Goal: Transaction & Acquisition: Purchase product/service

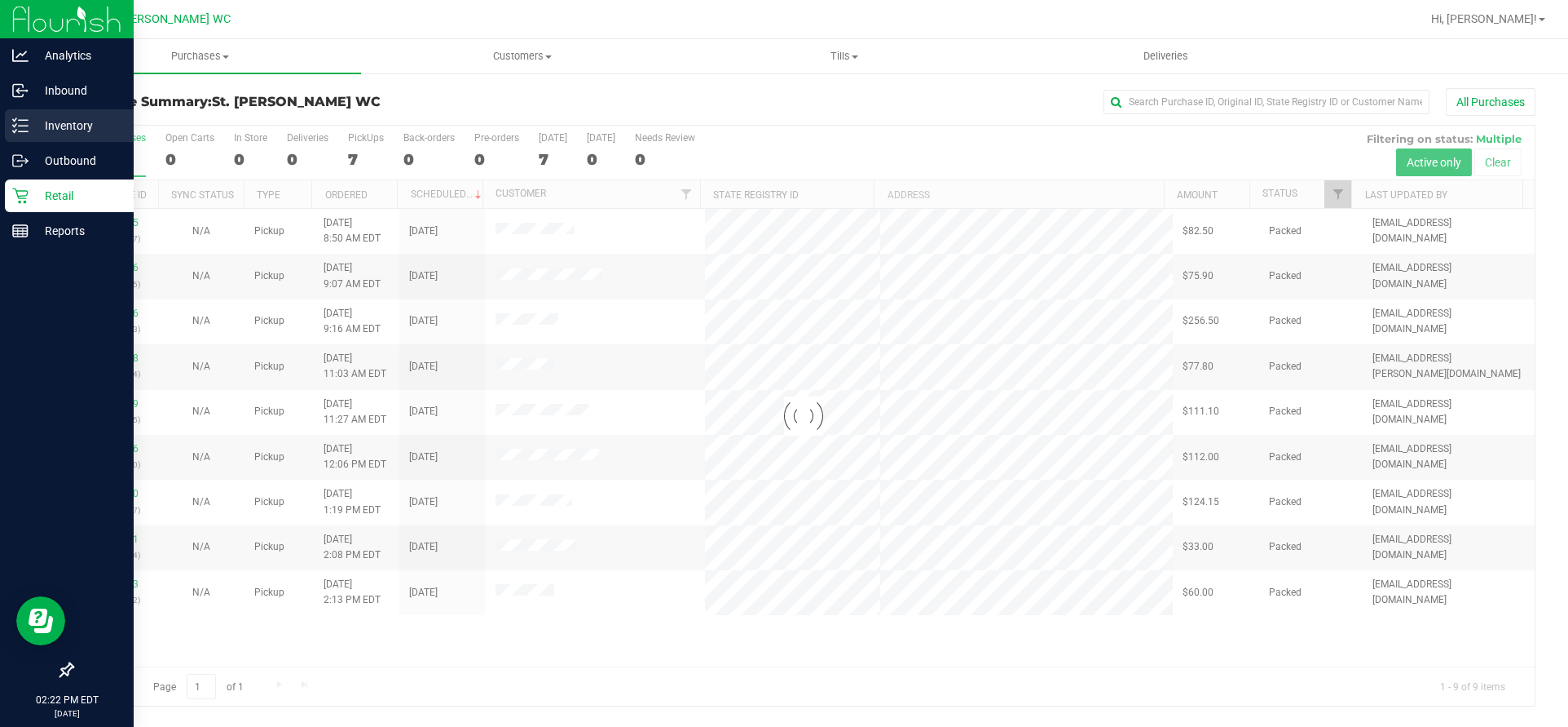
click at [27, 119] on icon at bounding box center [20, 125] width 16 height 16
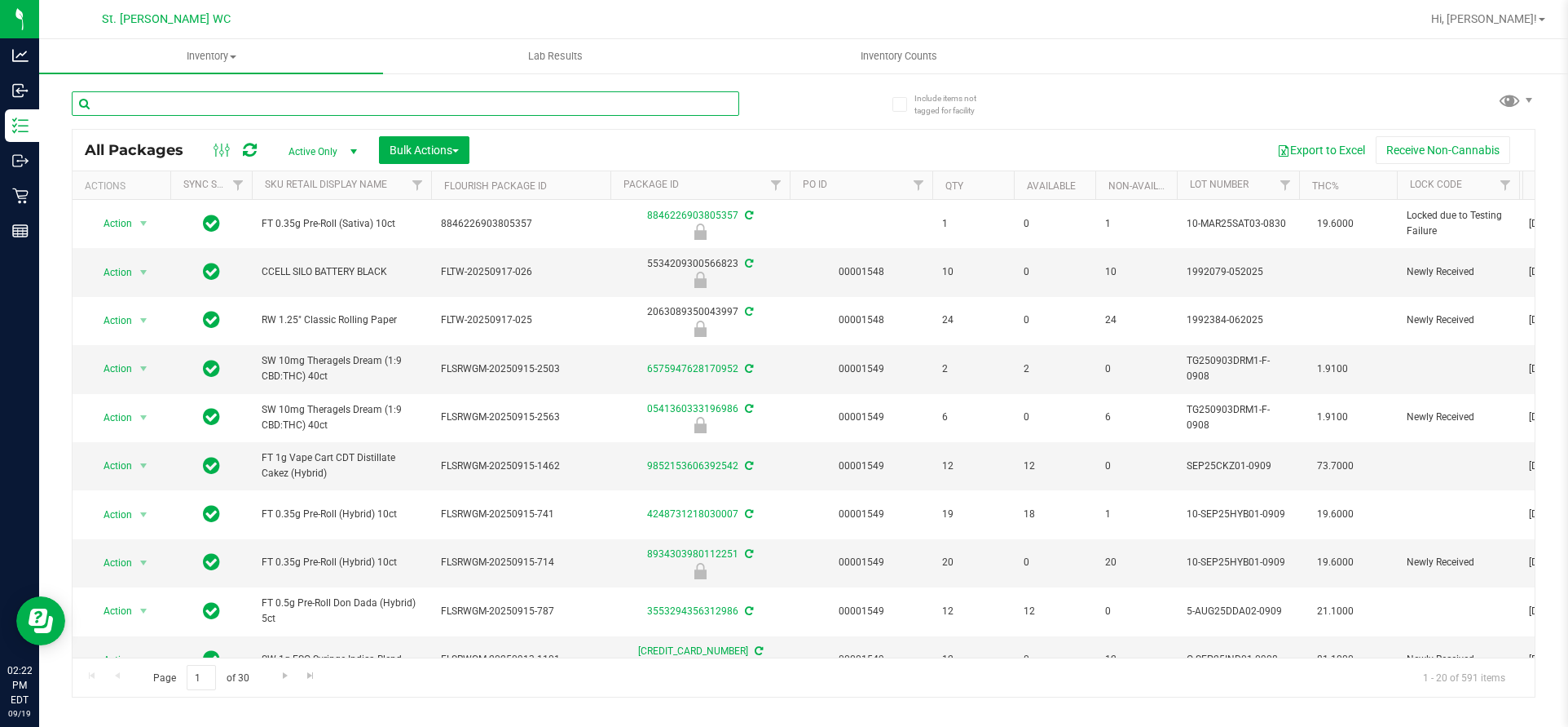
click at [334, 101] on input "text" at bounding box center [405, 104] width 667 height 25
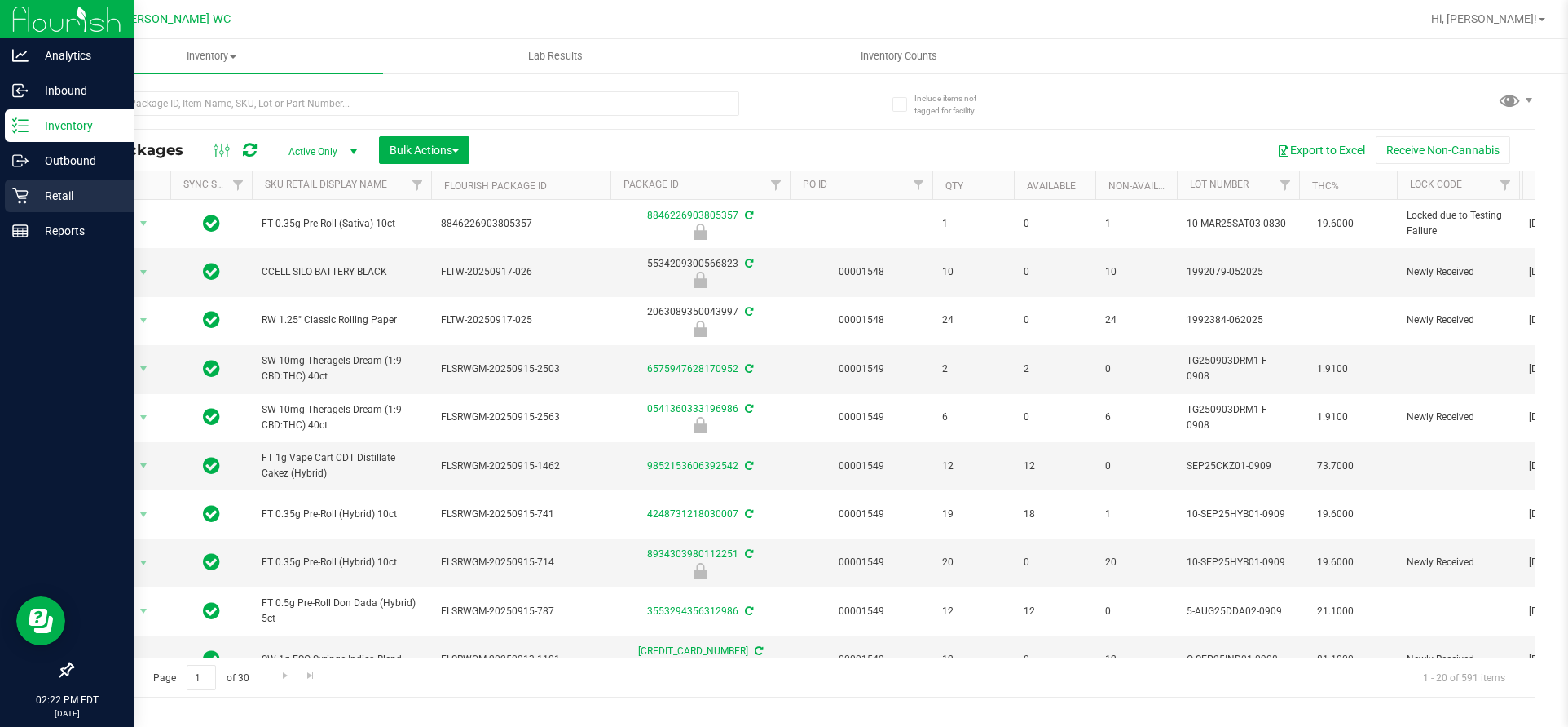
click at [83, 185] on div "Retail" at bounding box center [69, 195] width 129 height 33
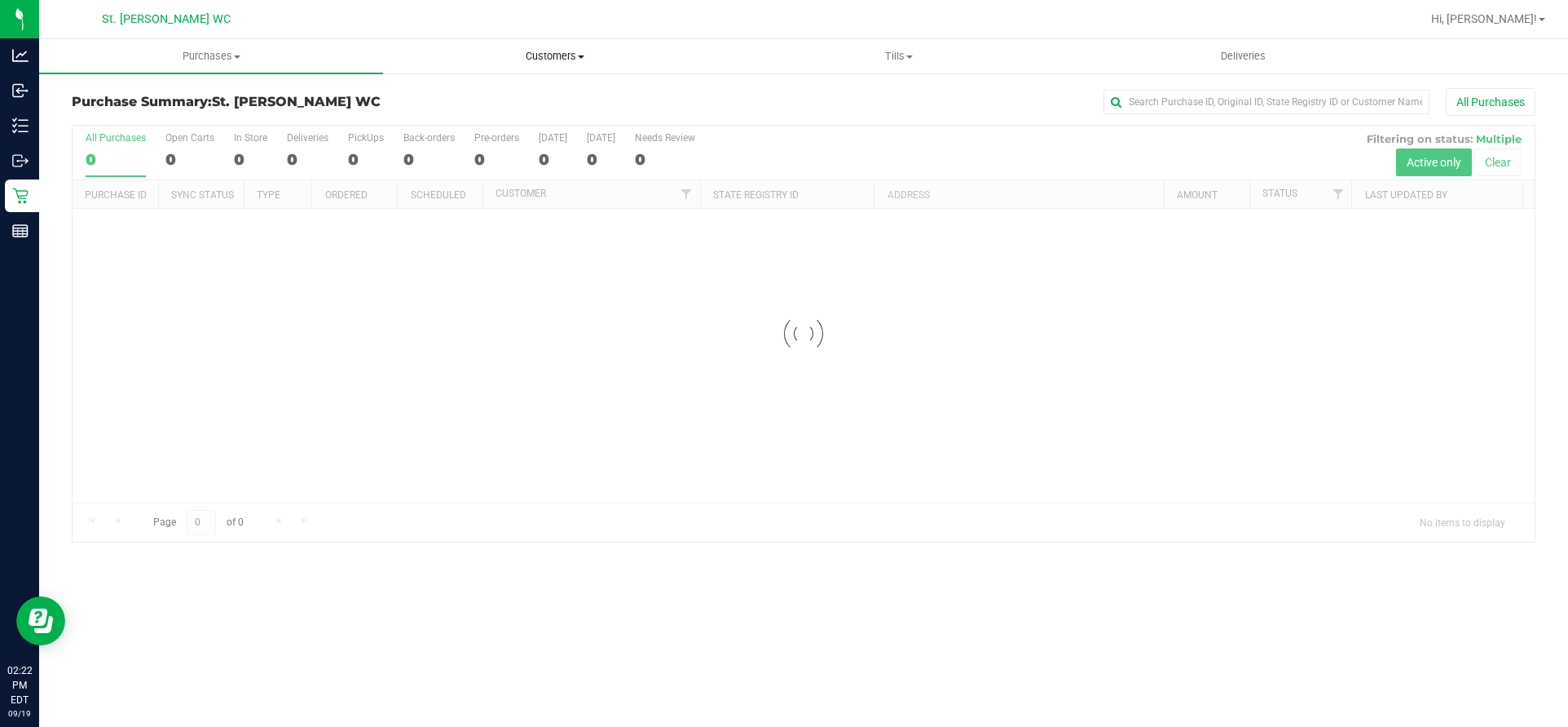
click at [523, 59] on span "Customers" at bounding box center [555, 56] width 343 height 15
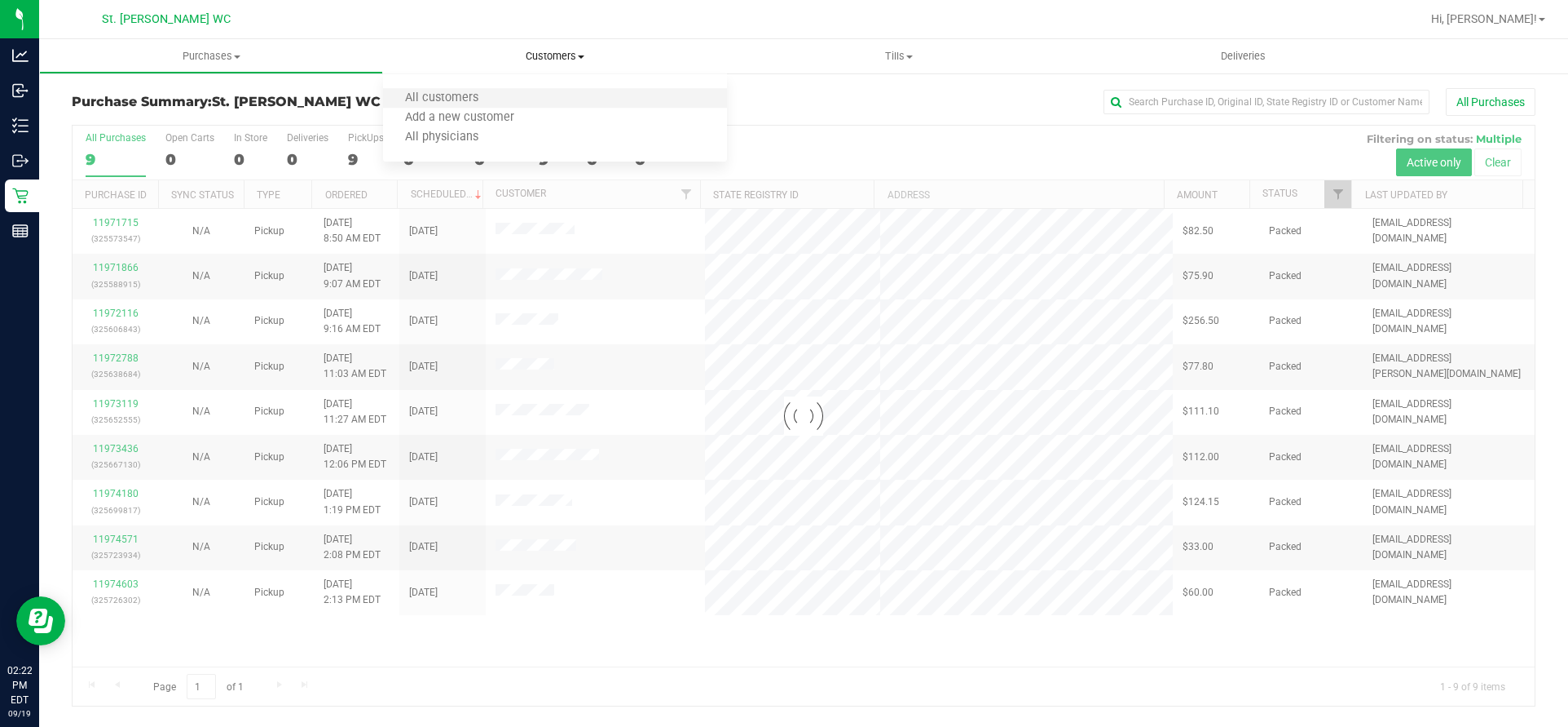
click at [500, 100] on li "All customers" at bounding box center [554, 99] width 344 height 20
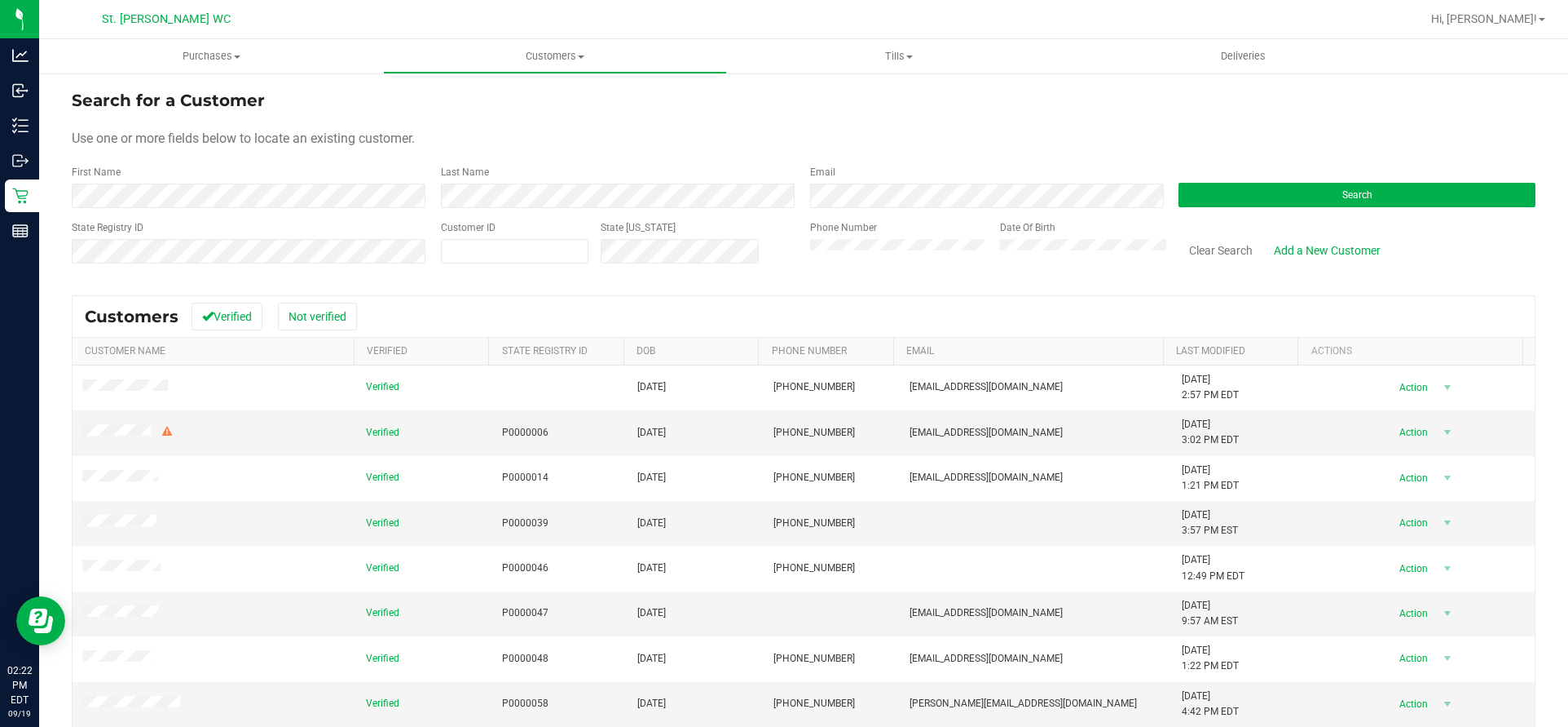
click at [160, 233] on div "State Registry ID" at bounding box center [250, 249] width 357 height 58
click at [1469, 204] on button "Search" at bounding box center [1357, 195] width 357 height 25
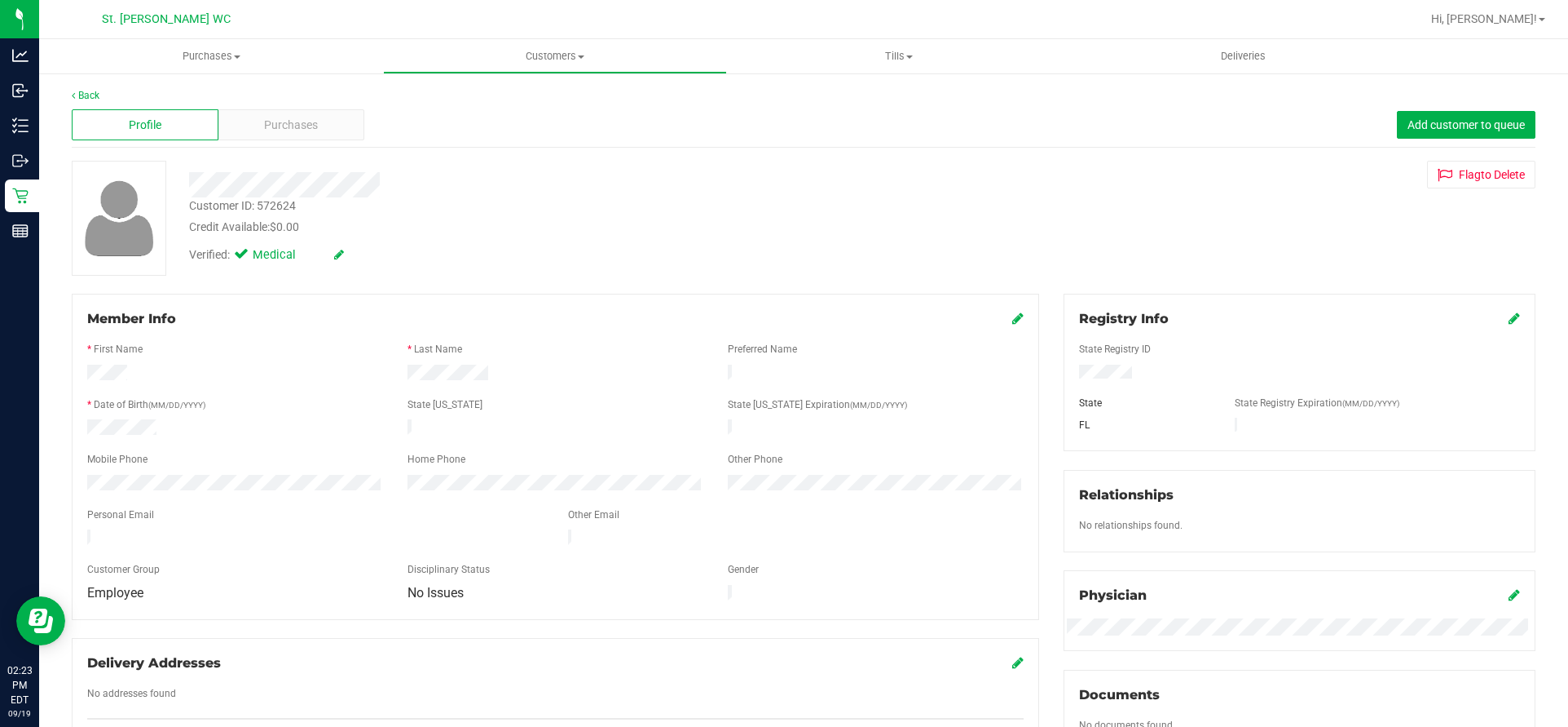
click at [333, 142] on div "Profile Purchases Add customer to queue" at bounding box center [804, 125] width 1464 height 45
click at [329, 139] on div "Purchases" at bounding box center [291, 124] width 147 height 31
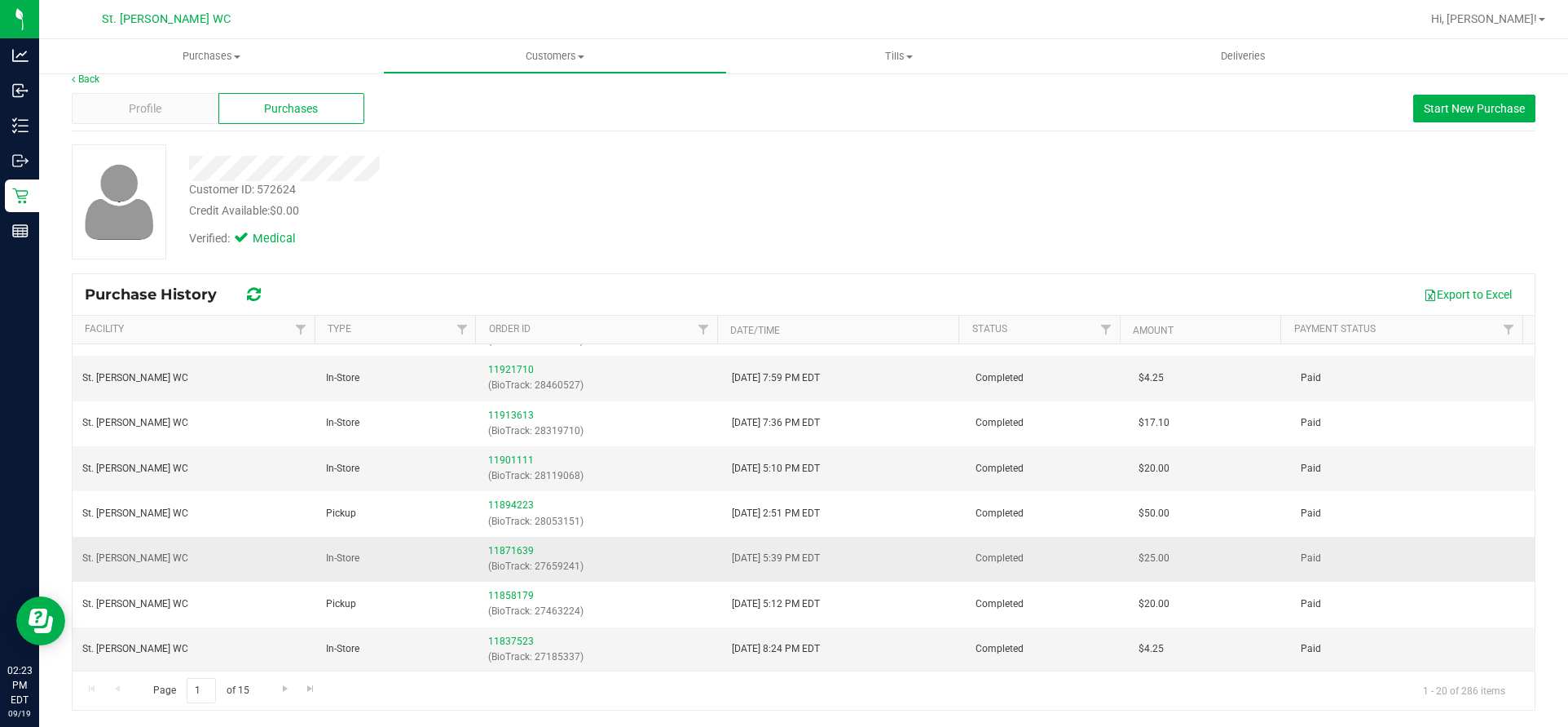
scroll to position [163, 0]
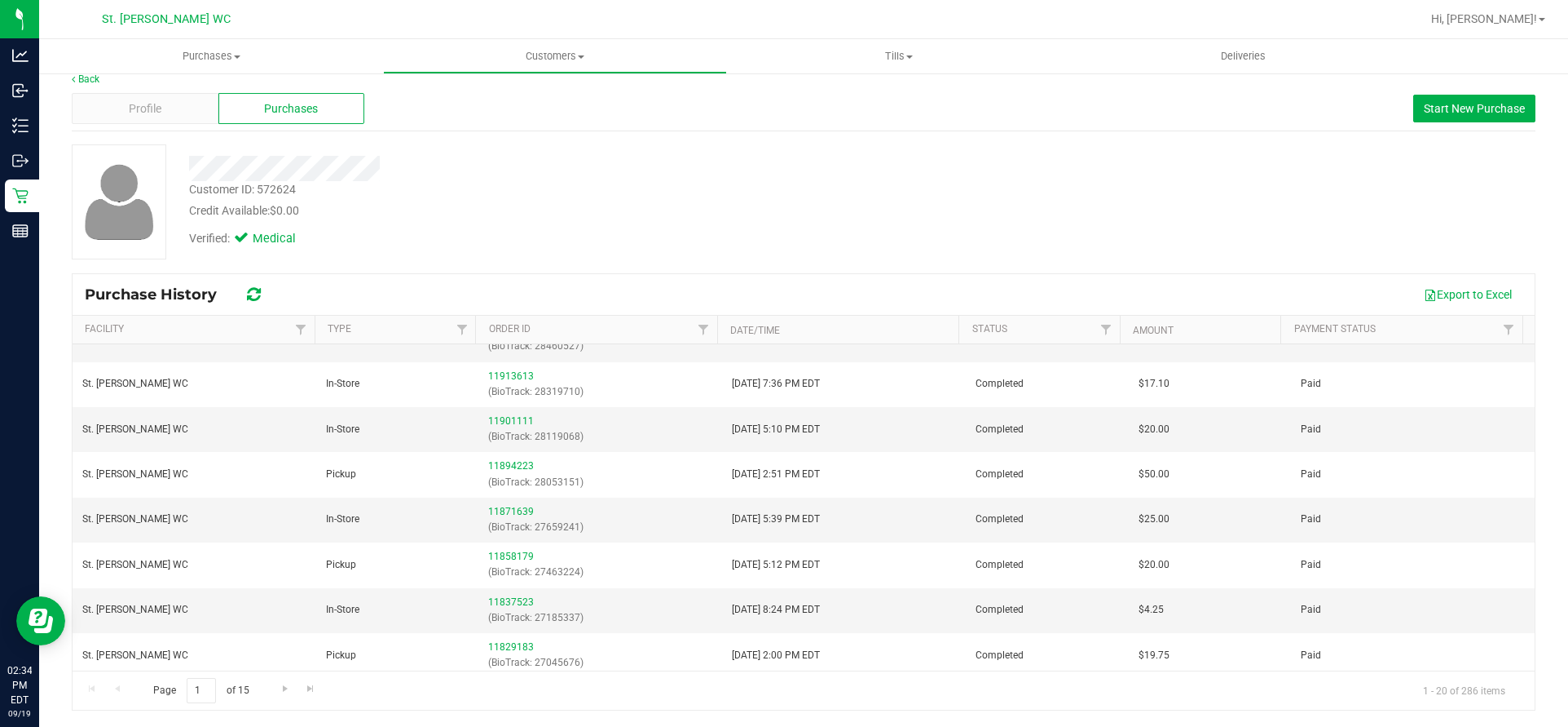
click at [696, 237] on div "Verified: Medical" at bounding box center [548, 237] width 745 height 36
click at [470, 274] on div "Purchase History Export to Excel" at bounding box center [804, 295] width 1463 height 41
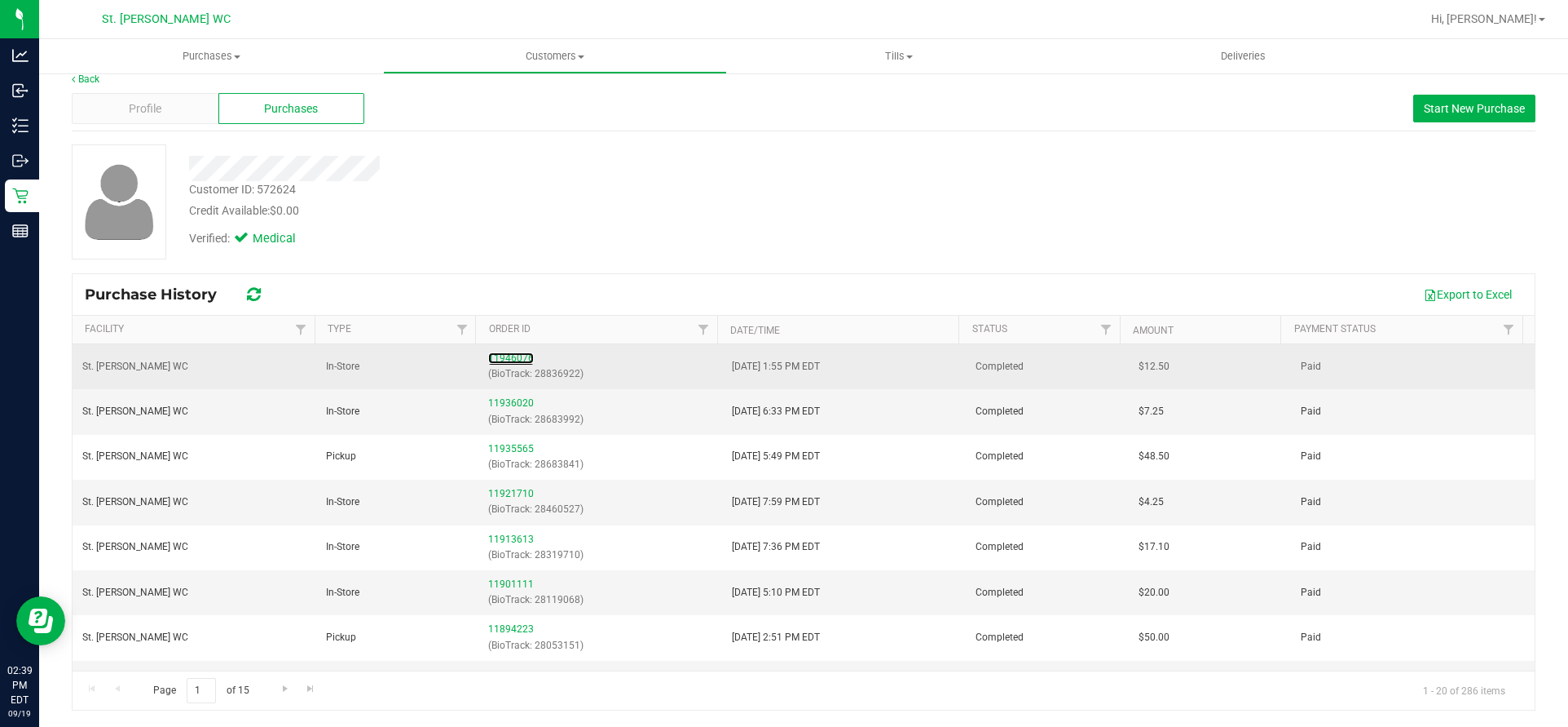
scroll to position [0, 0]
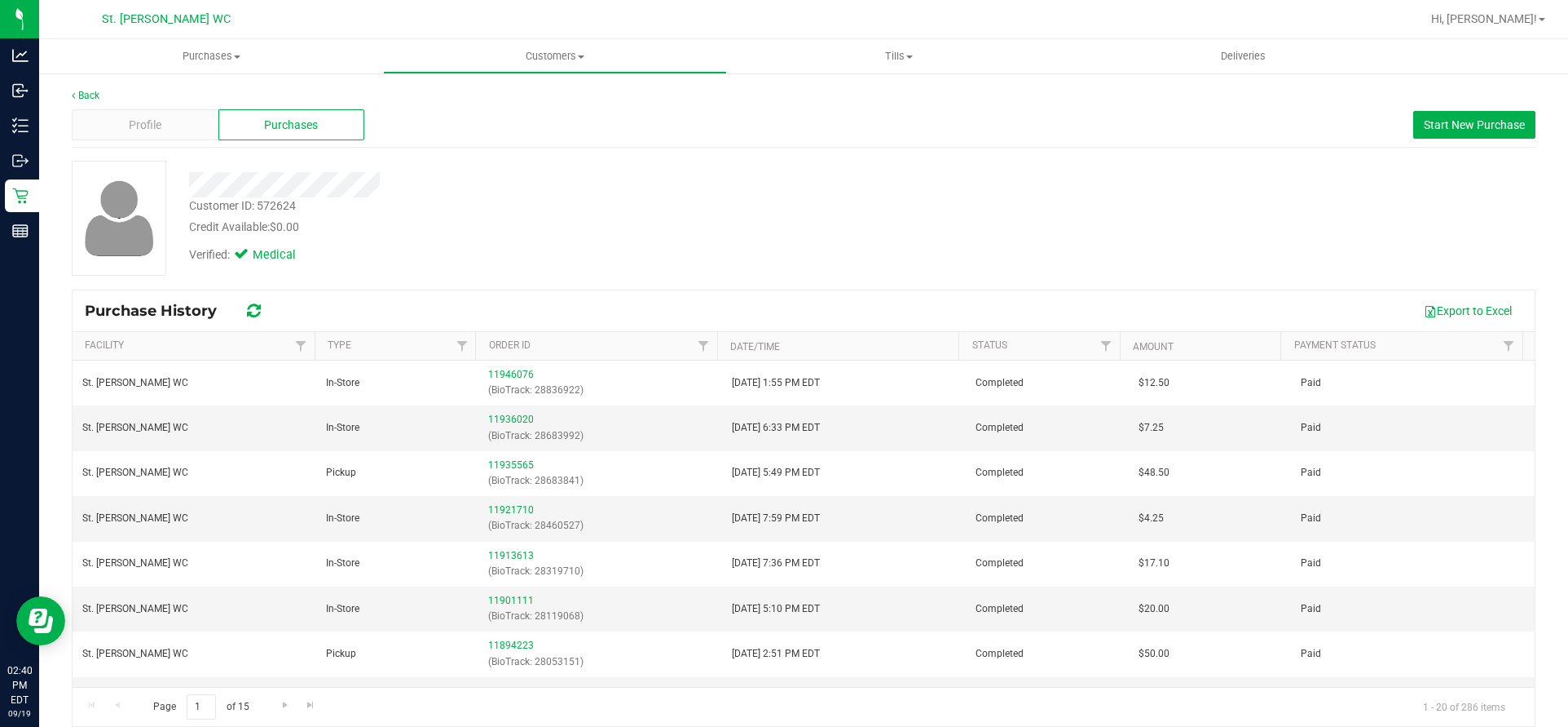
click at [502, 201] on div "Customer ID: 572624 Credit Available: $0.00" at bounding box center [548, 216] width 745 height 39
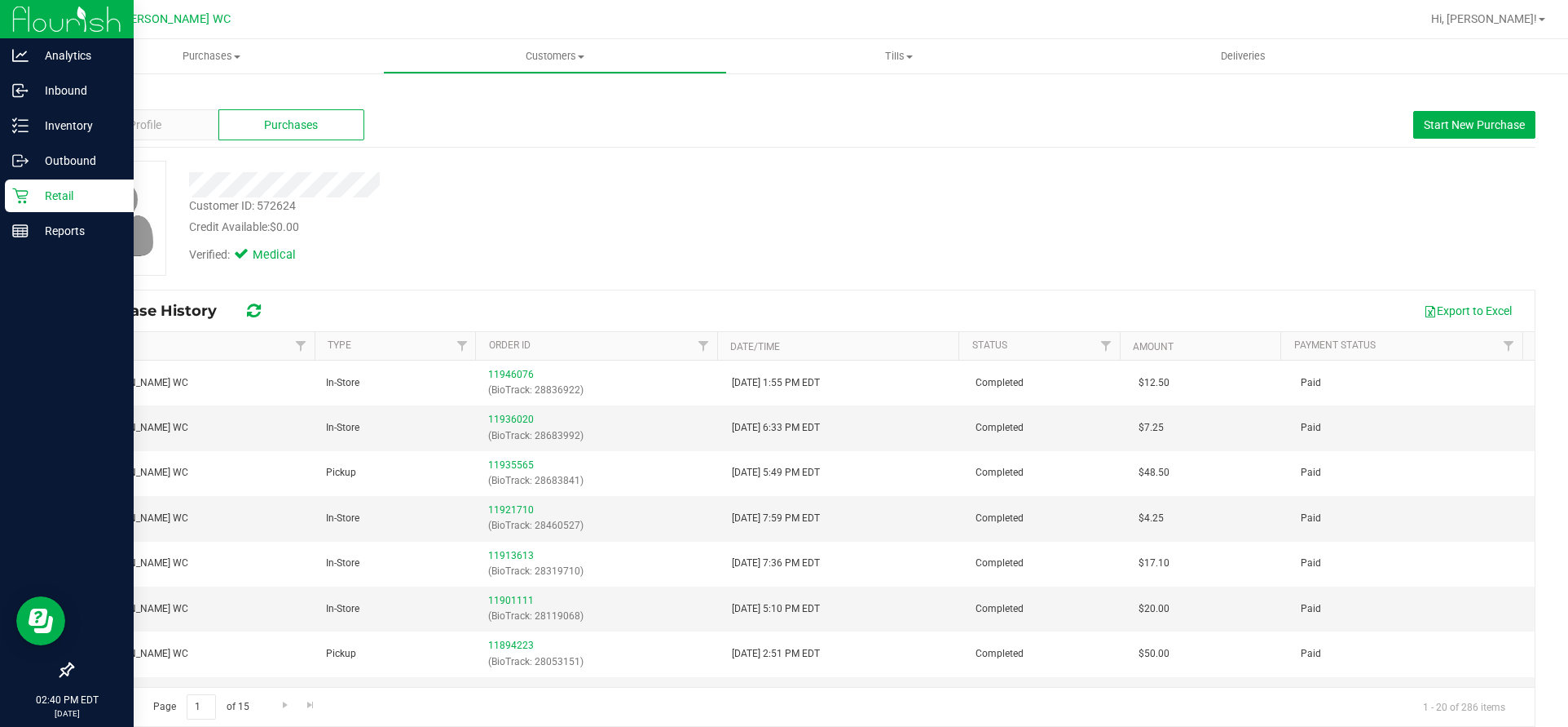
click at [26, 201] on icon at bounding box center [20, 195] width 16 height 16
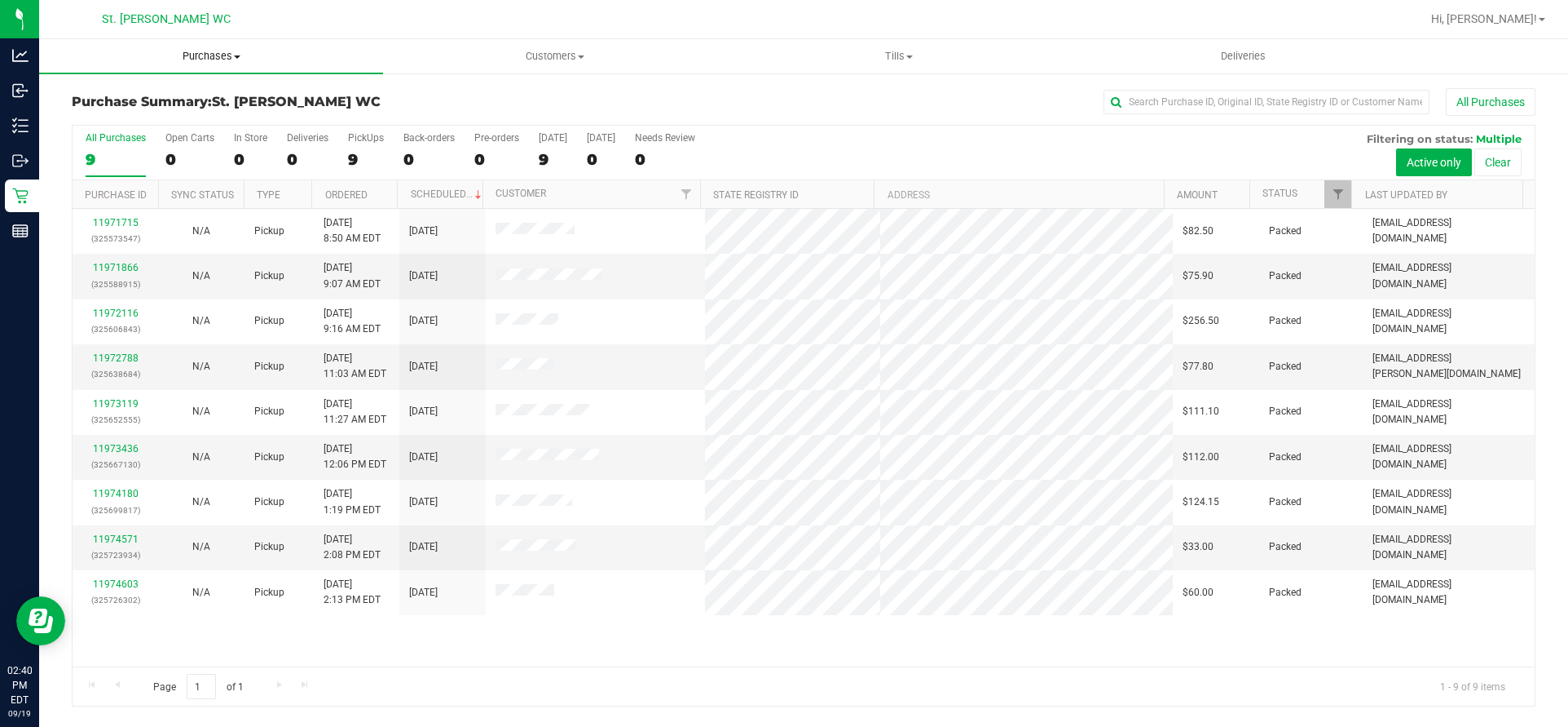
click at [185, 50] on span "Purchases" at bounding box center [211, 56] width 344 height 15
click at [561, 58] on span "Customers" at bounding box center [555, 56] width 343 height 15
click at [438, 98] on span "All customers" at bounding box center [441, 99] width 117 height 14
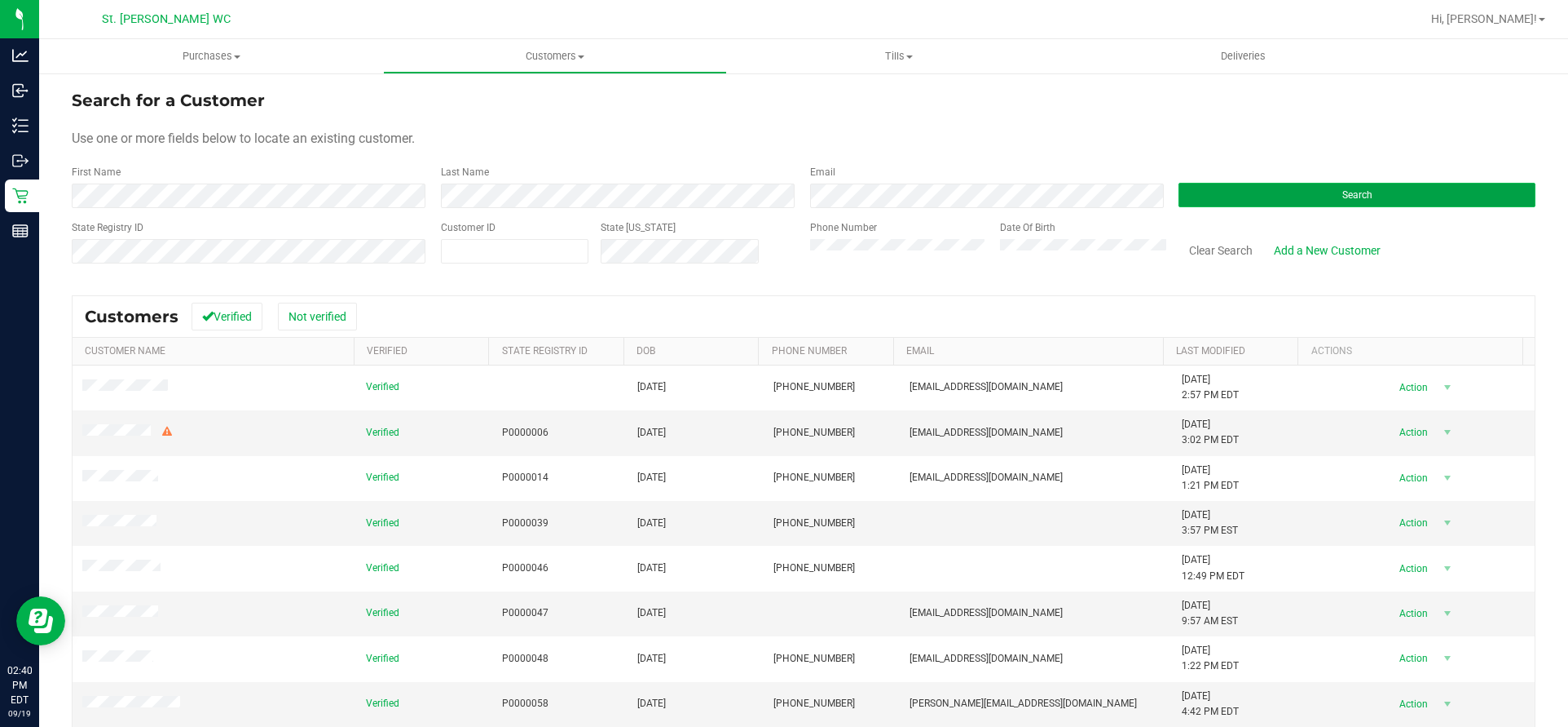
click at [1424, 203] on button "Search" at bounding box center [1357, 195] width 357 height 25
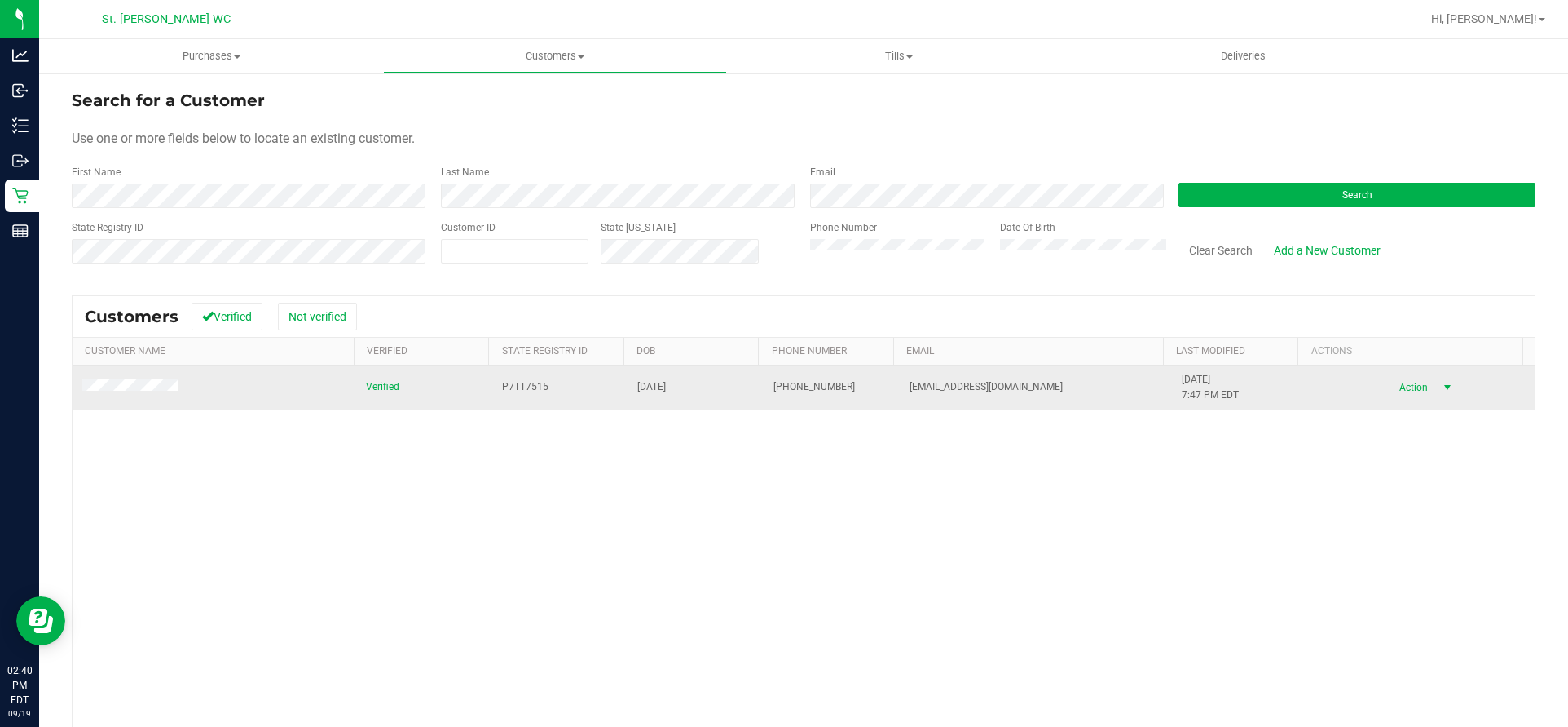
click at [1441, 390] on span "select" at bounding box center [1447, 387] width 13 height 13
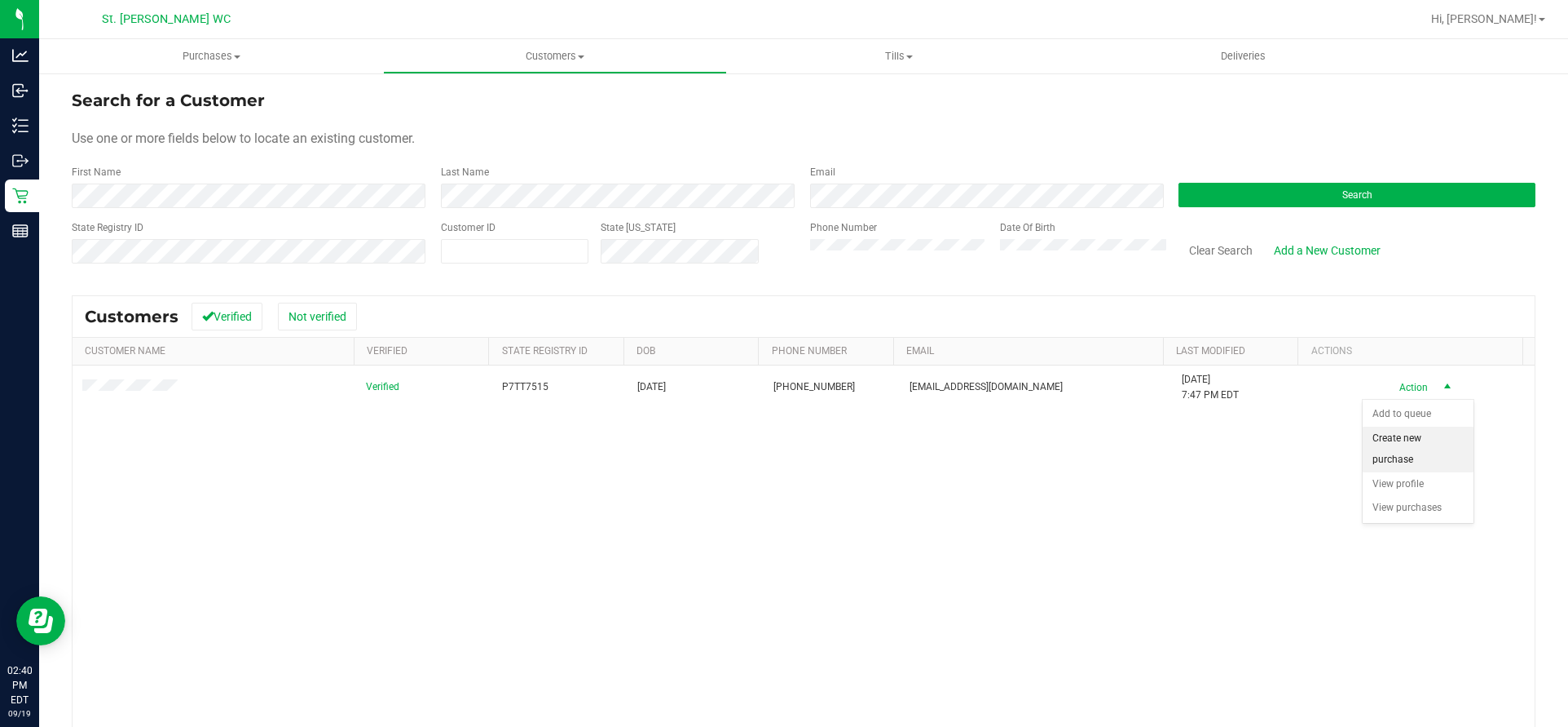
click at [1408, 445] on li "Create new purchase" at bounding box center [1418, 449] width 111 height 45
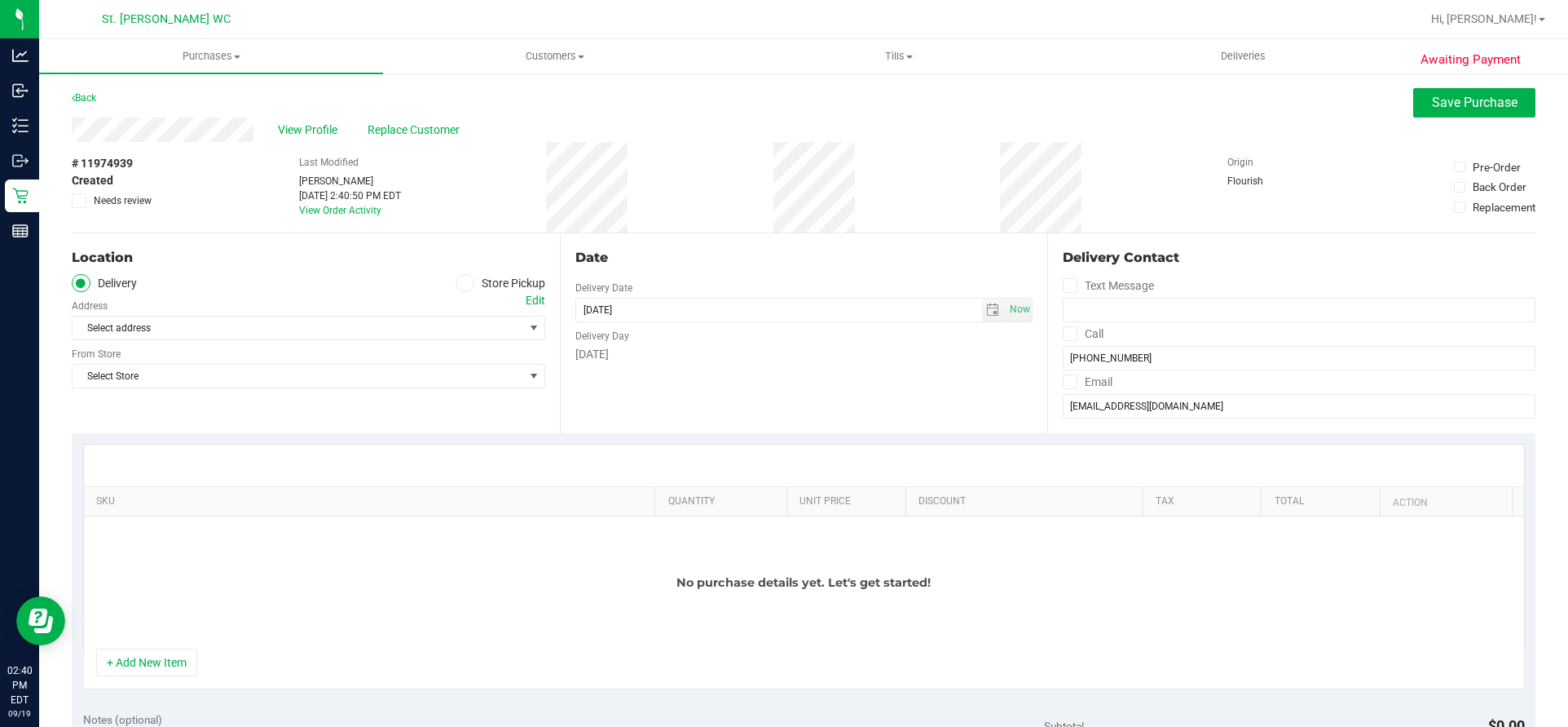
click at [489, 283] on label "Store Pickup" at bounding box center [500, 284] width 90 height 19
click at [0, 0] on input "Store Pickup" at bounding box center [0, 0] width 0 height 0
click at [434, 330] on span "Select Store" at bounding box center [298, 327] width 452 height 23
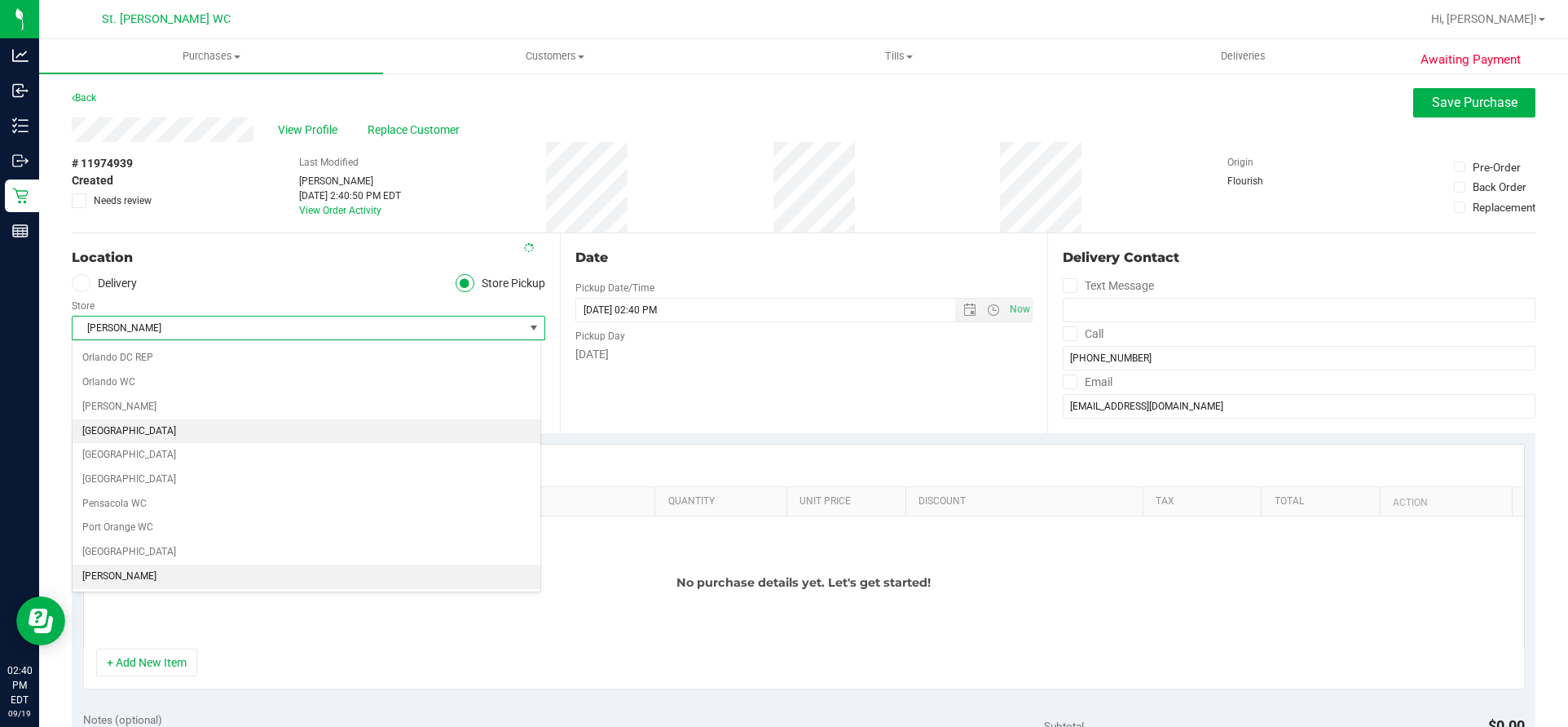
scroll to position [847, 0]
click at [189, 583] on li "St. Pete WC" at bounding box center [307, 575] width 468 height 25
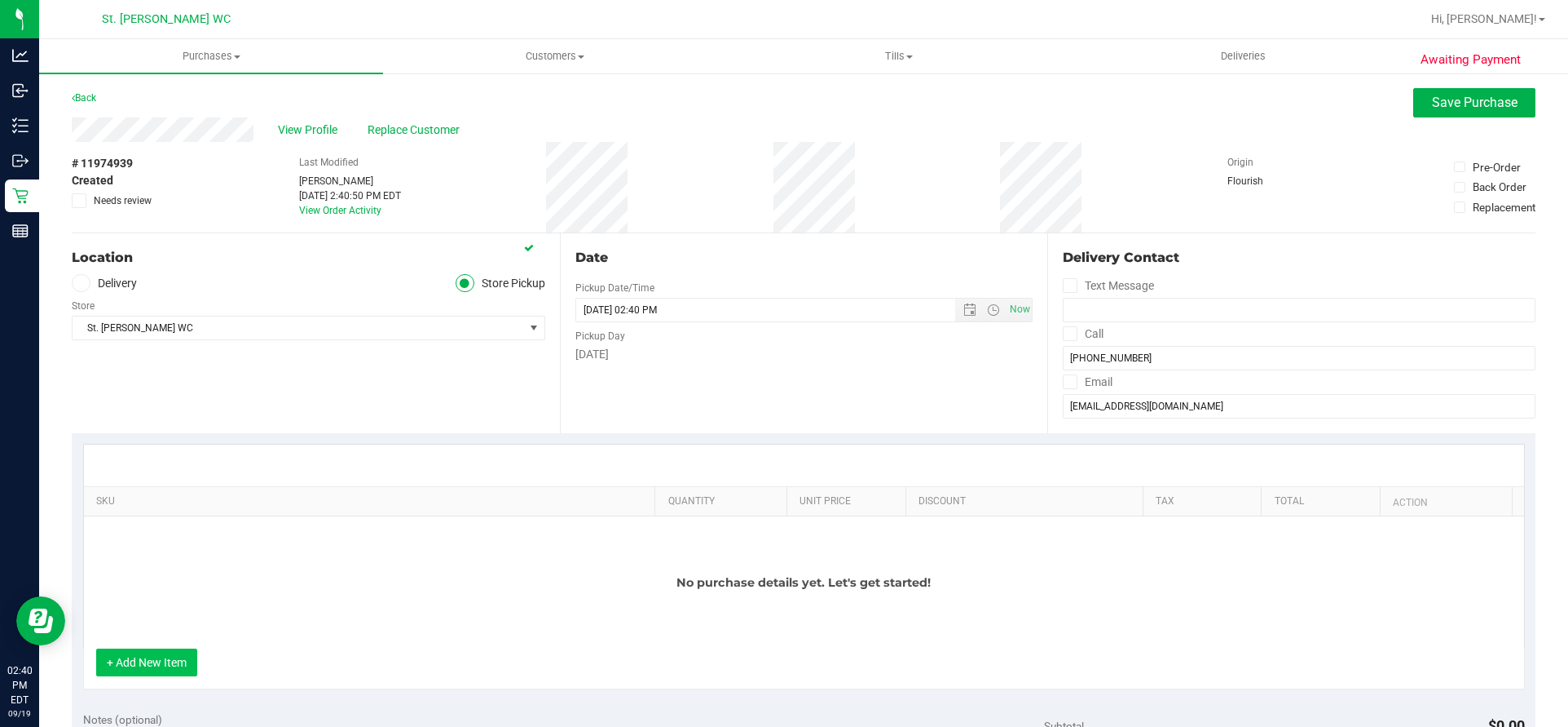
click at [159, 646] on div "No purchase details yet. Let's get started!" at bounding box center [804, 582] width 1440 height 132
click at [160, 659] on button "+ Add New Item" at bounding box center [147, 662] width 101 height 27
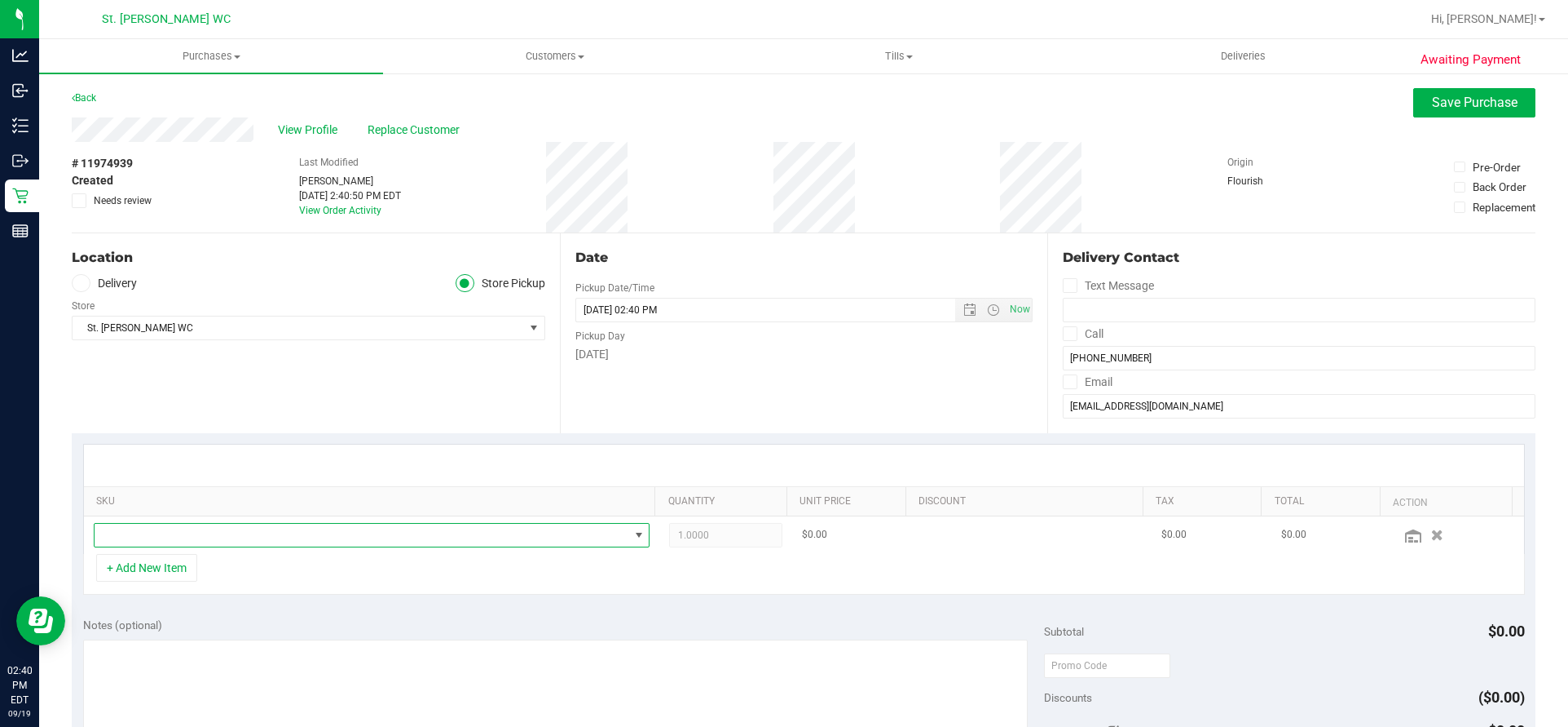
click at [326, 533] on span "NO DATA FOUND" at bounding box center [362, 535] width 535 height 23
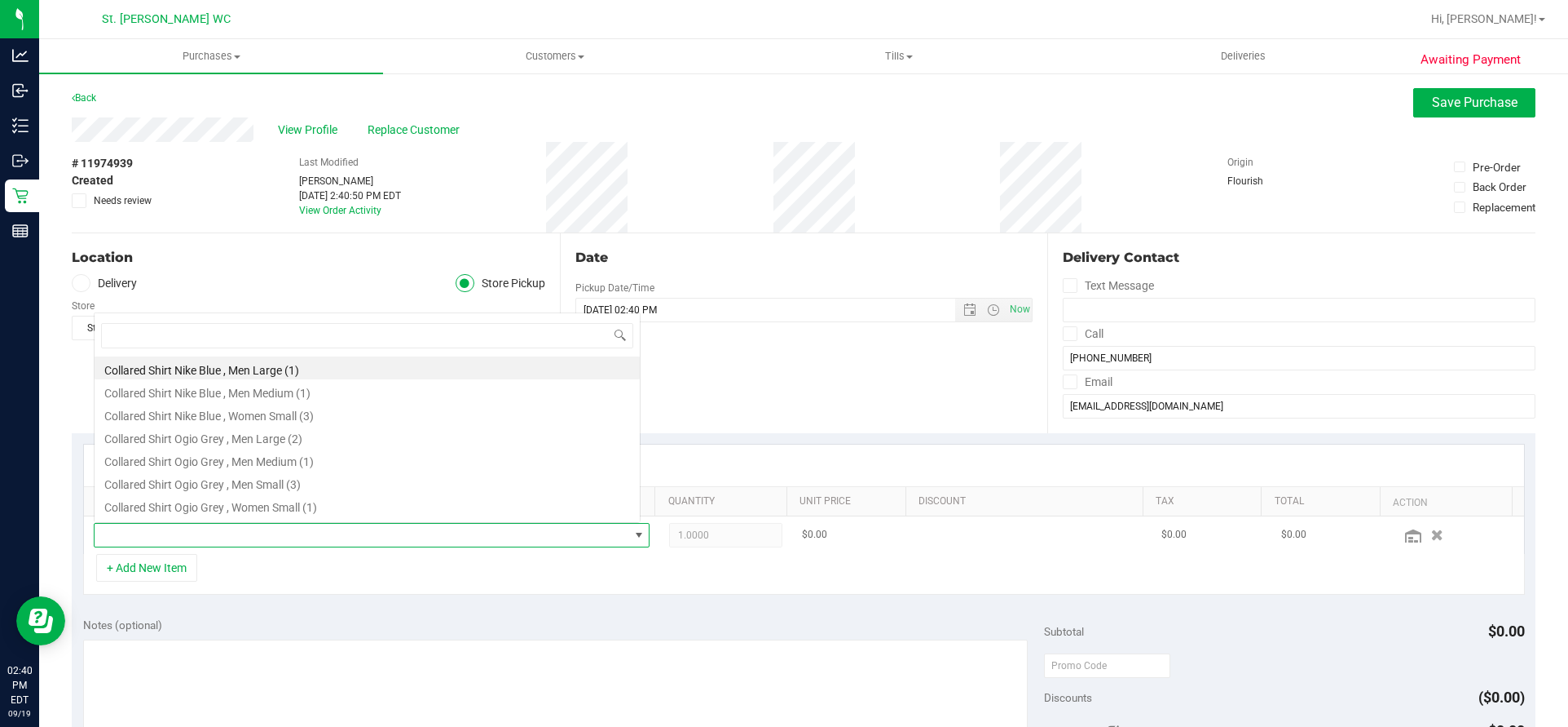
scroll to position [25, 542]
type input "fic"
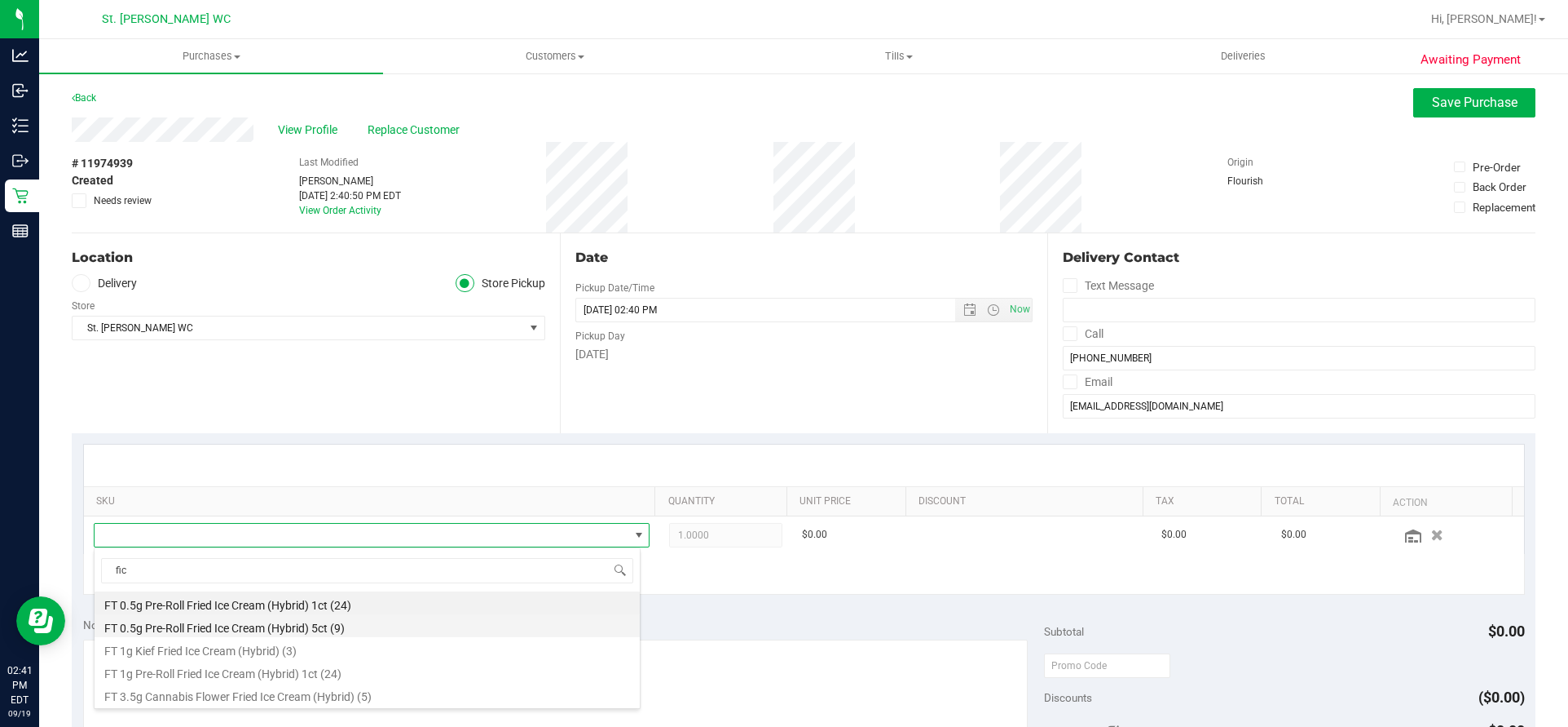
click at [344, 625] on li "FT 0.5g Pre-Roll Fried Ice Cream (Hybrid) 5ct (9)" at bounding box center [367, 625] width 545 height 23
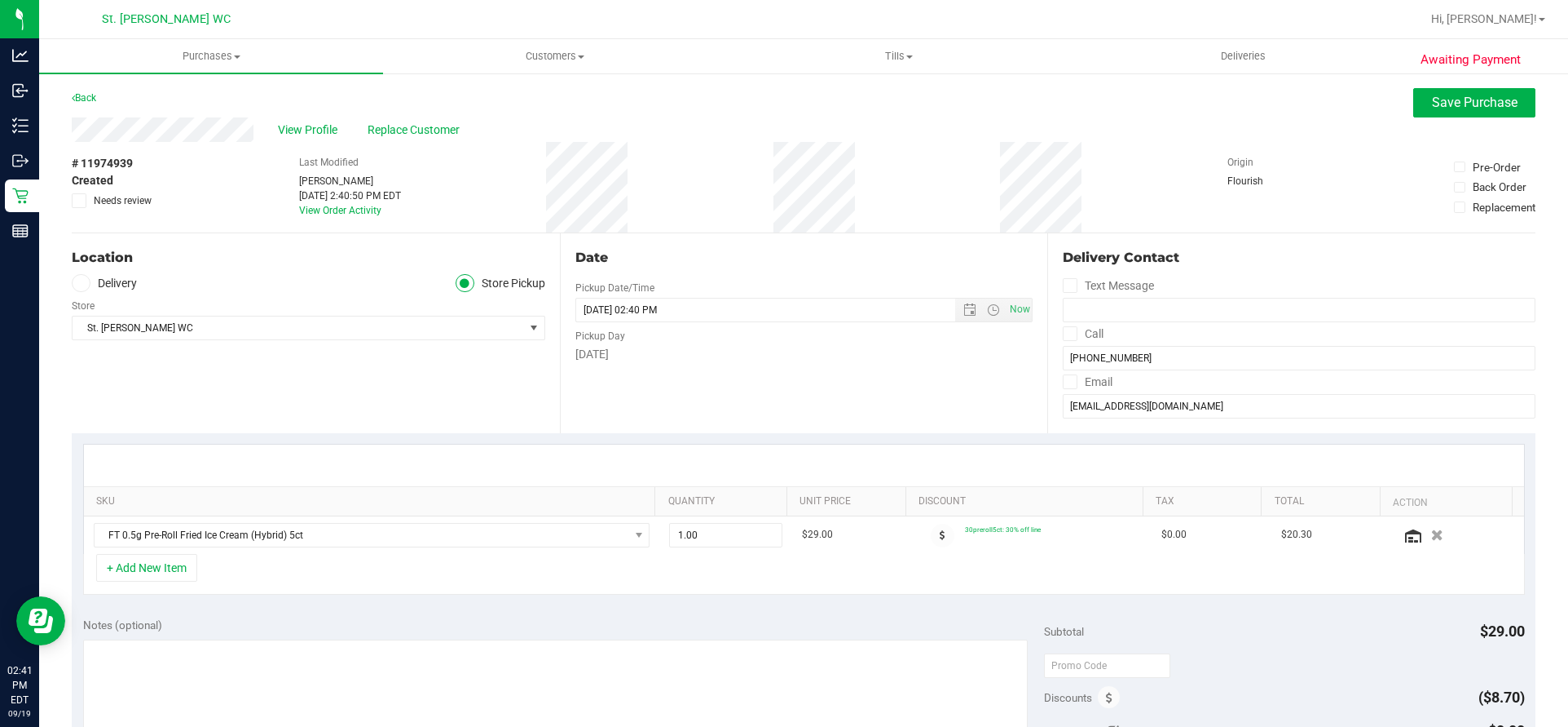
click at [345, 587] on div "+ Add New Item" at bounding box center [804, 574] width 1442 height 41
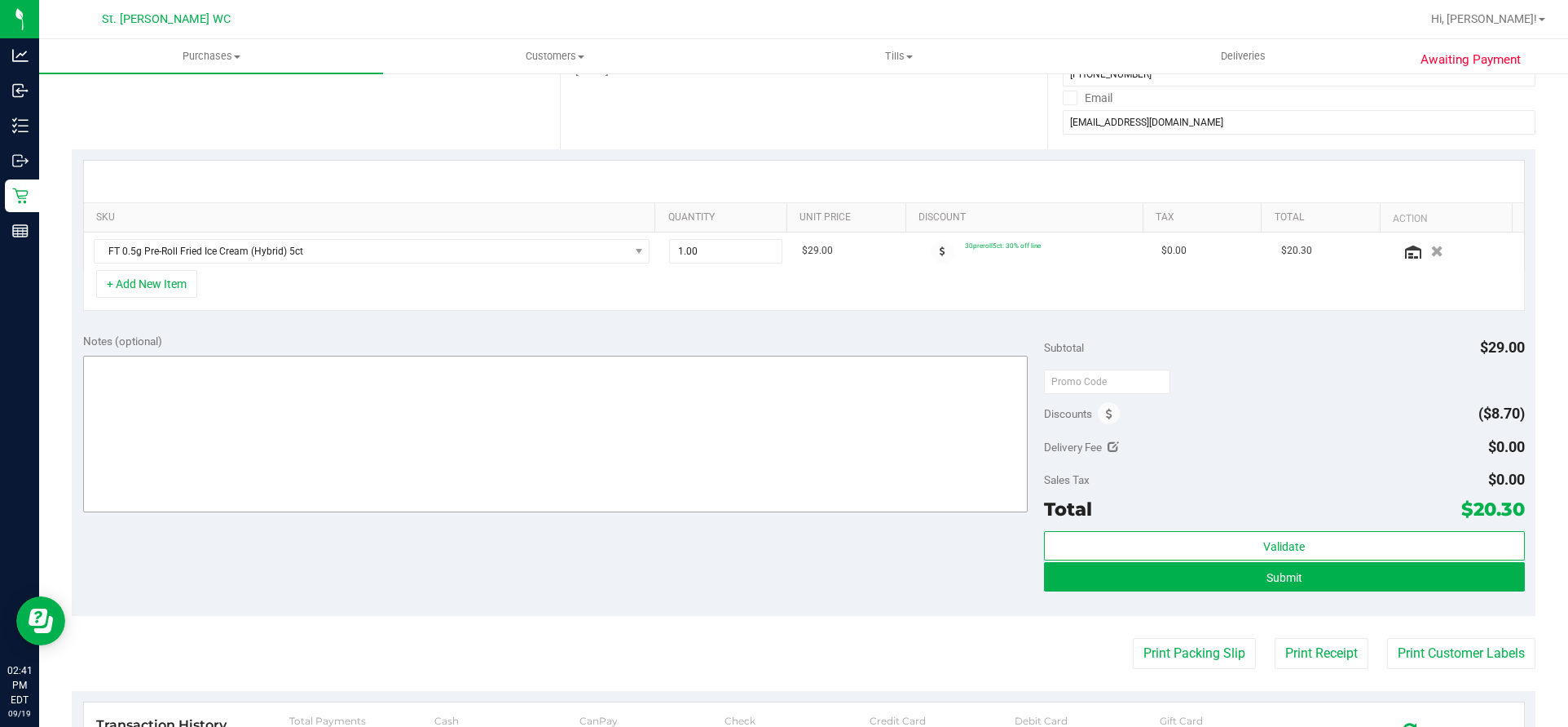
scroll to position [244, 0]
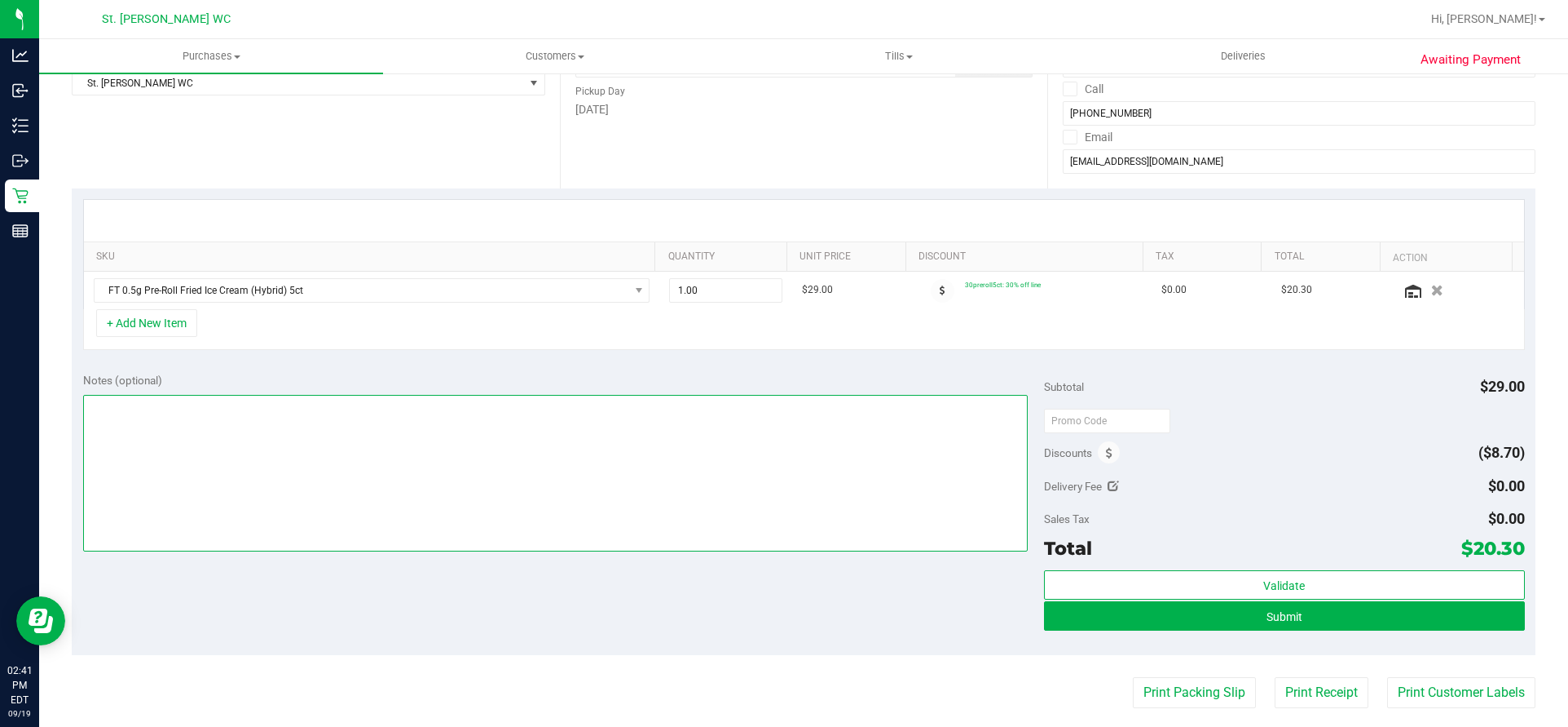
click at [595, 496] on textarea at bounding box center [555, 472] width 945 height 157
type textarea "emp please :)"
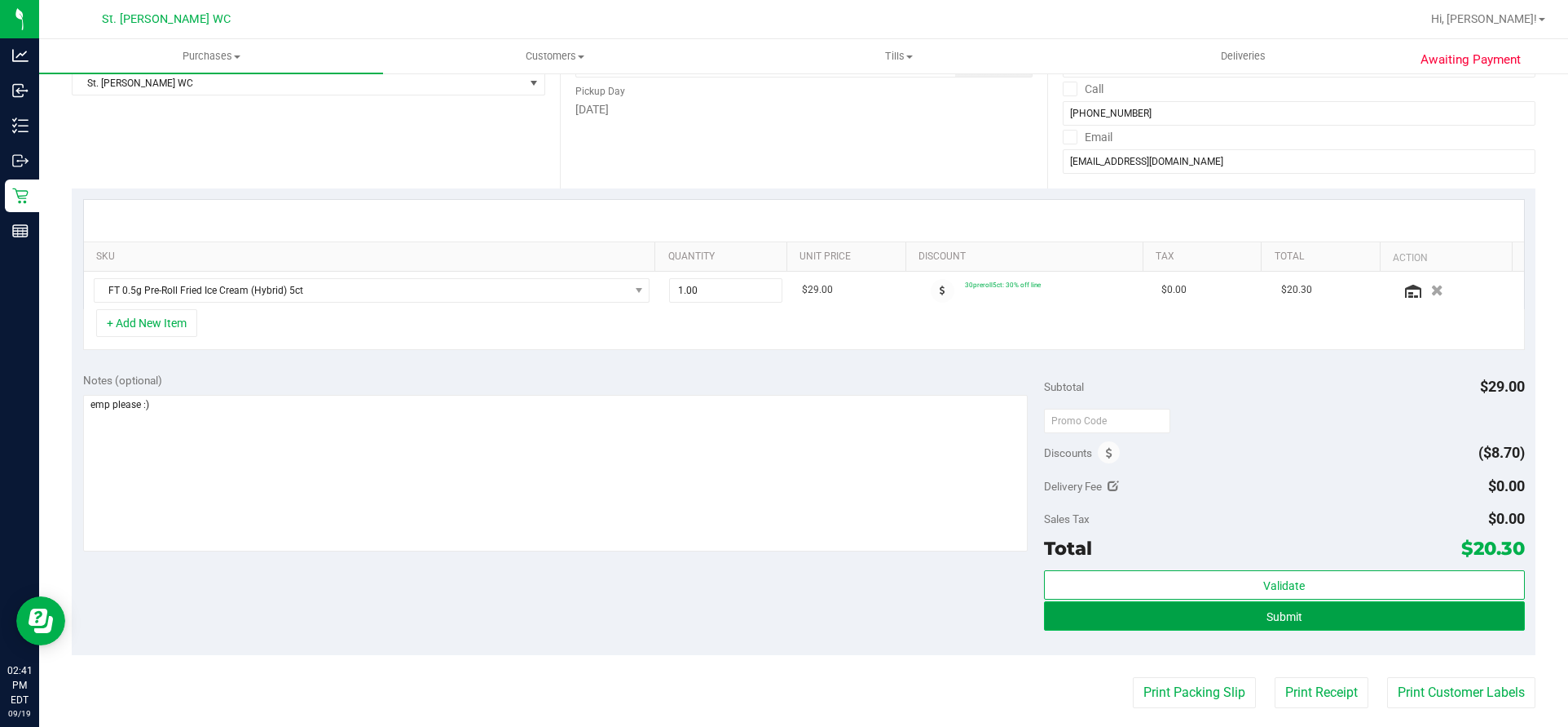
click at [1386, 609] on button "Submit" at bounding box center [1284, 616] width 481 height 29
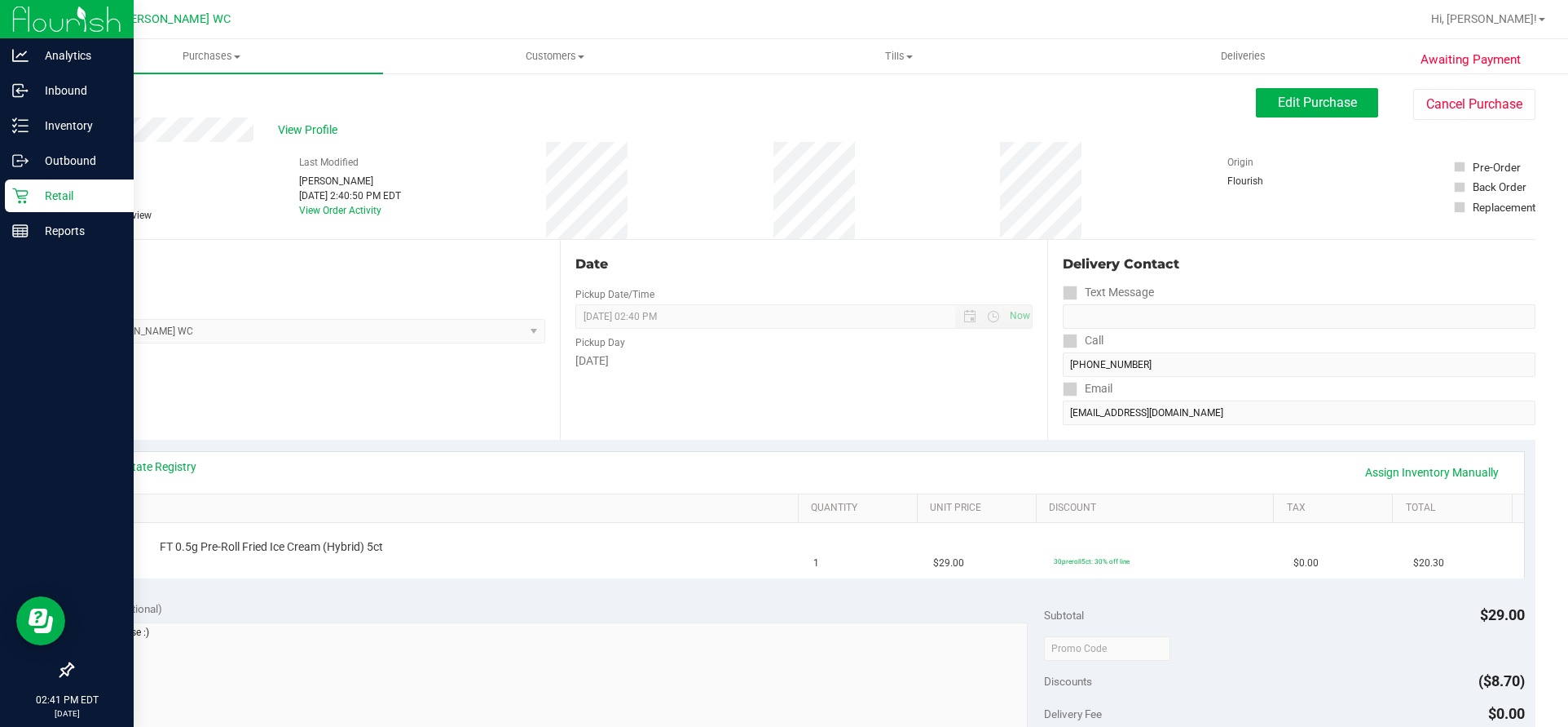
click at [59, 205] on p "Retail" at bounding box center [77, 195] width 98 height 20
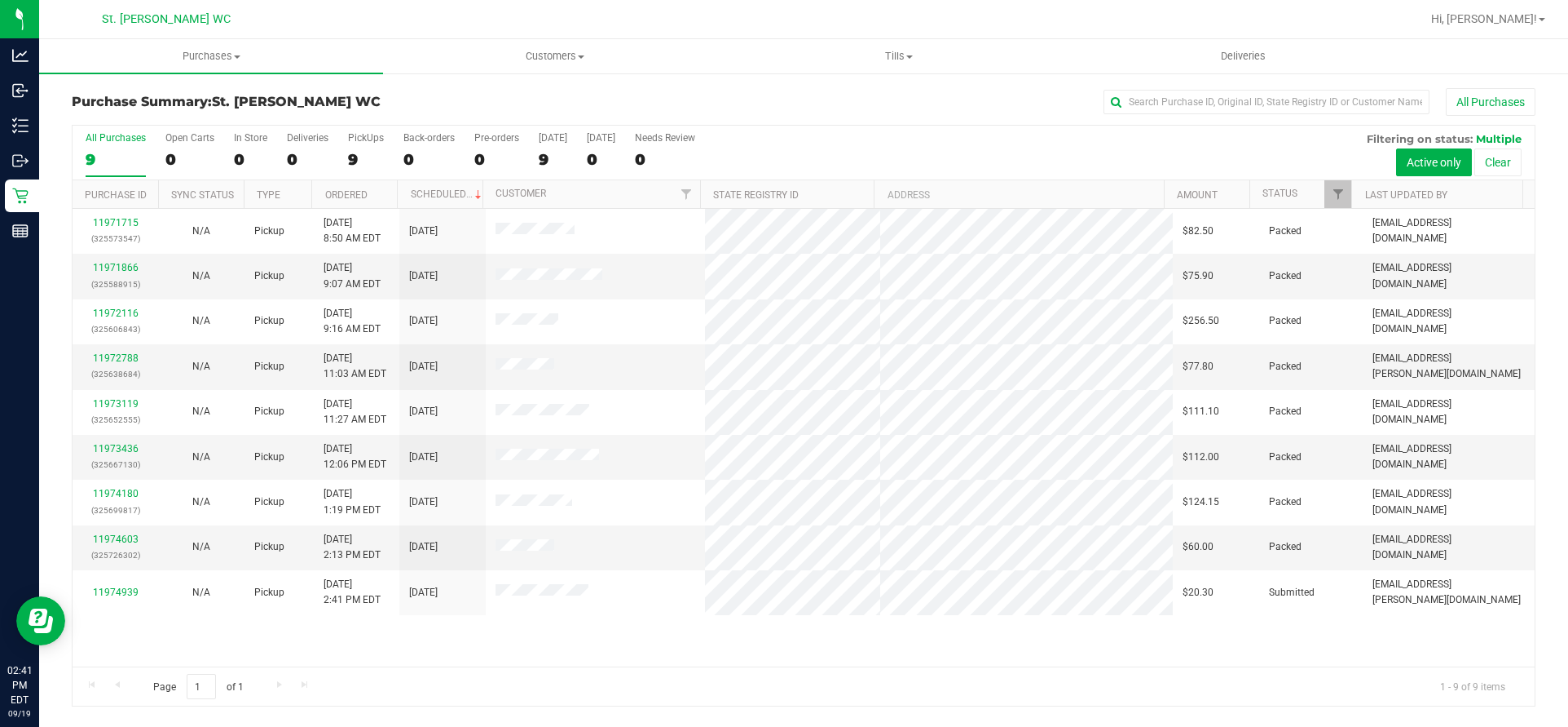
click at [562, 642] on div "11971715 (325573547) N/A Pickup 9/19/2025 8:50 AM EDT 9/19/2025 $82.50 Packed m…" at bounding box center [804, 438] width 1463 height 458
click at [497, 93] on div "Purchase Summary: St. Pete WC All Purchases" at bounding box center [804, 106] width 1464 height 36
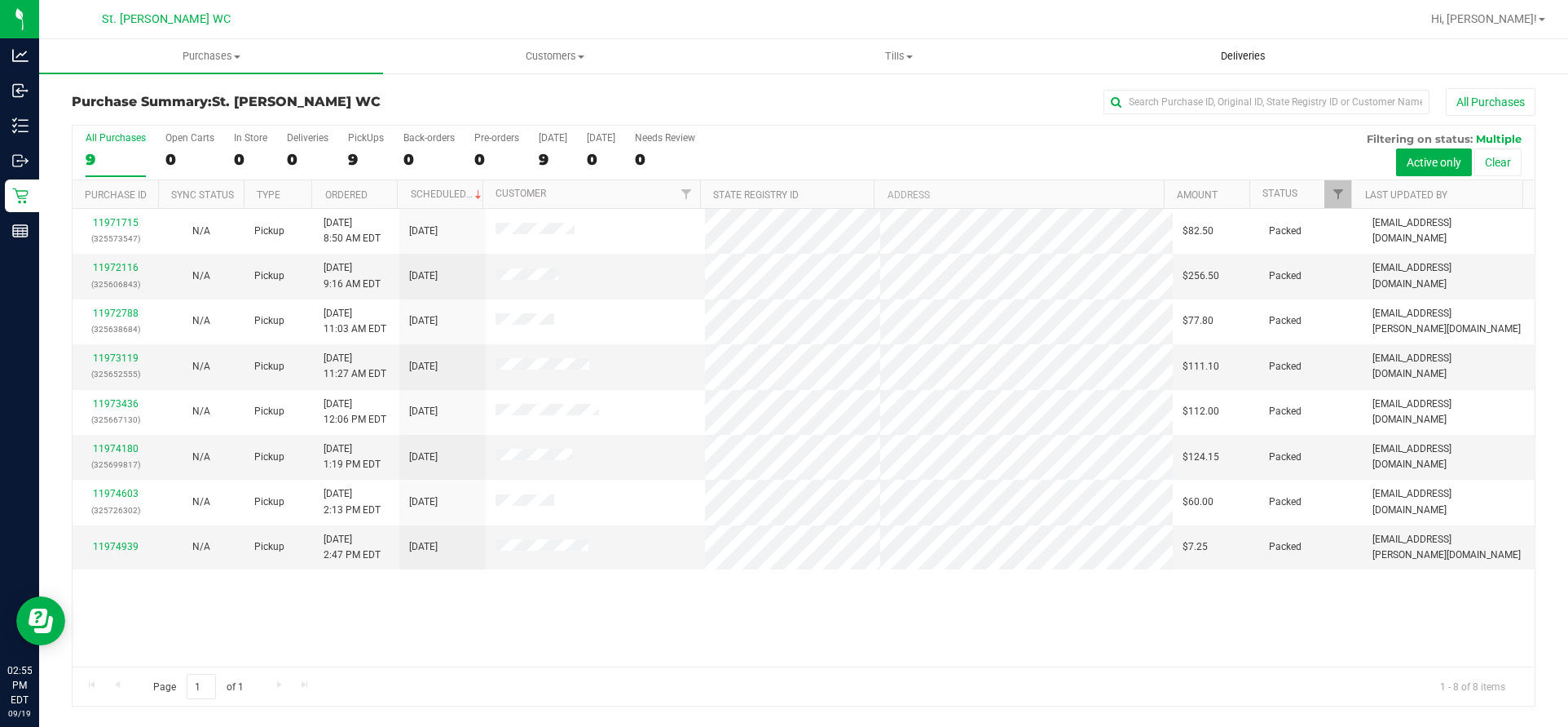
drag, startPoint x: 1532, startPoint y: 234, endPoint x: 1112, endPoint y: 64, distance: 453.1
click at [1101, 72] on link "Deliveries" at bounding box center [1242, 57] width 344 height 34
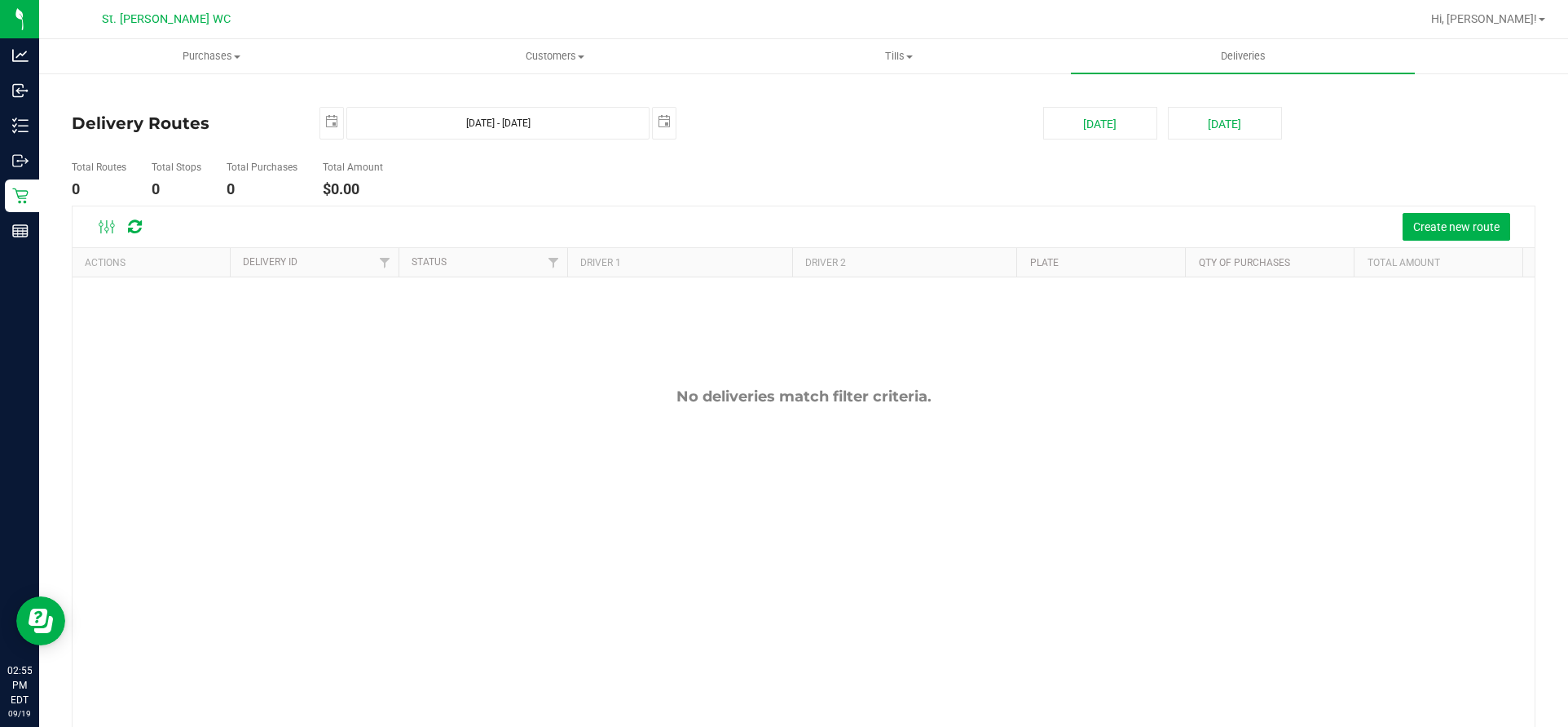
click at [1498, 9] on div "Hi, Casey!" at bounding box center [1488, 19] width 127 height 28
click at [1500, 19] on span "Hi, Casey!" at bounding box center [1485, 18] width 106 height 13
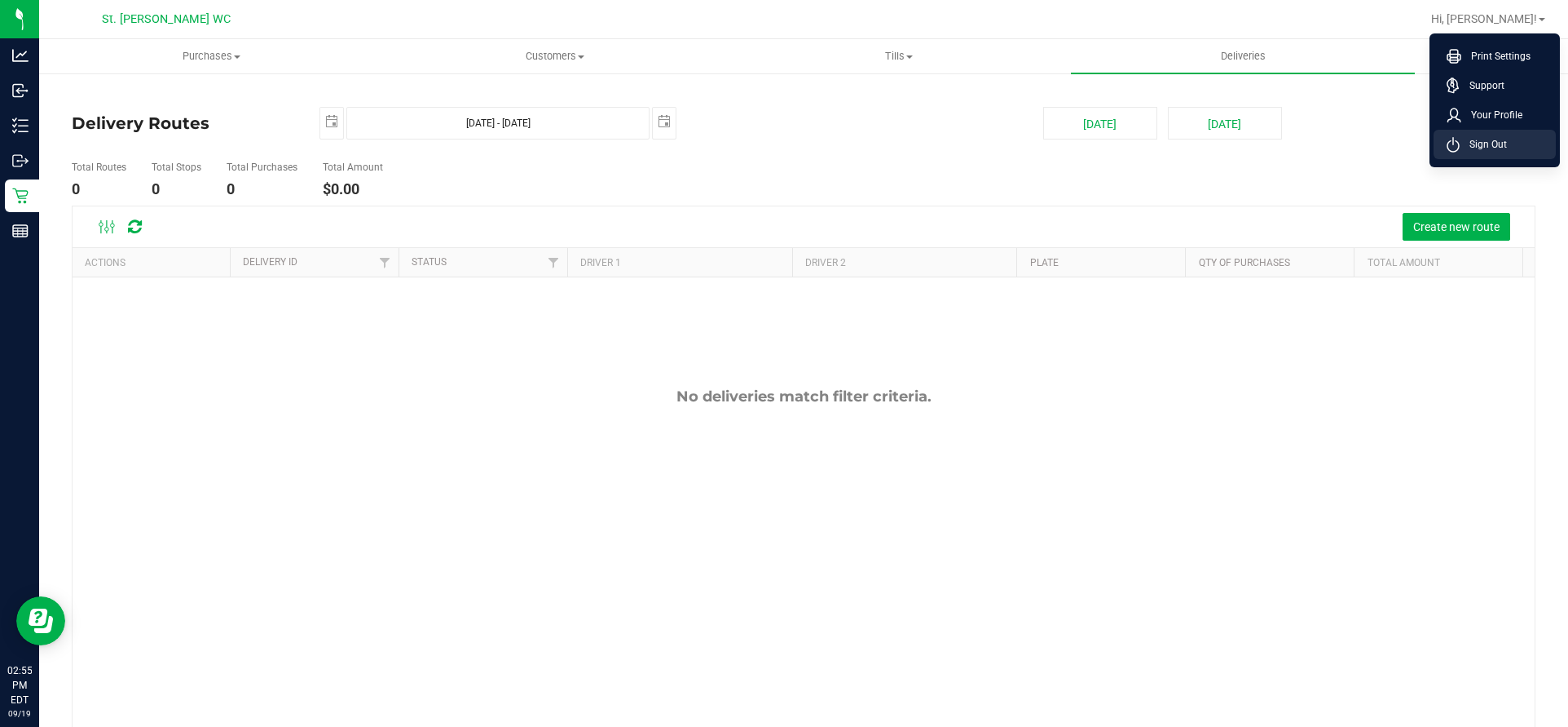
click at [1494, 147] on span "Sign Out" at bounding box center [1483, 144] width 47 height 16
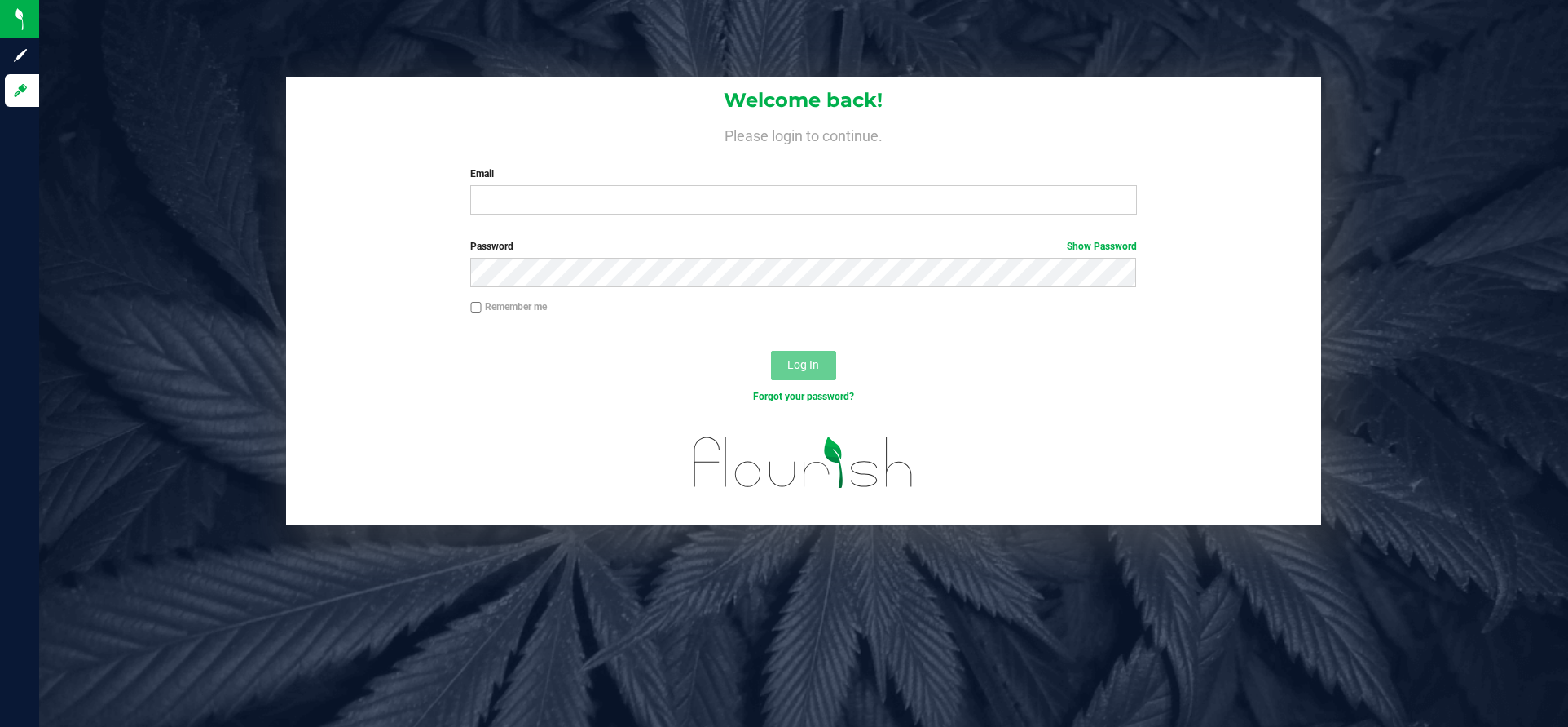
click at [1467, 149] on div "Welcome back! Please login to continue. Email Required Please format your email…" at bounding box center [803, 300] width 1553 height 448
click at [515, 15] on div "Welcome back! Please login to continue. Email Required Please format your email…" at bounding box center [804, 364] width 1529 height 727
click at [538, 201] on input "Email" at bounding box center [803, 200] width 666 height 29
type input "hgladstone@liveparallel.com"
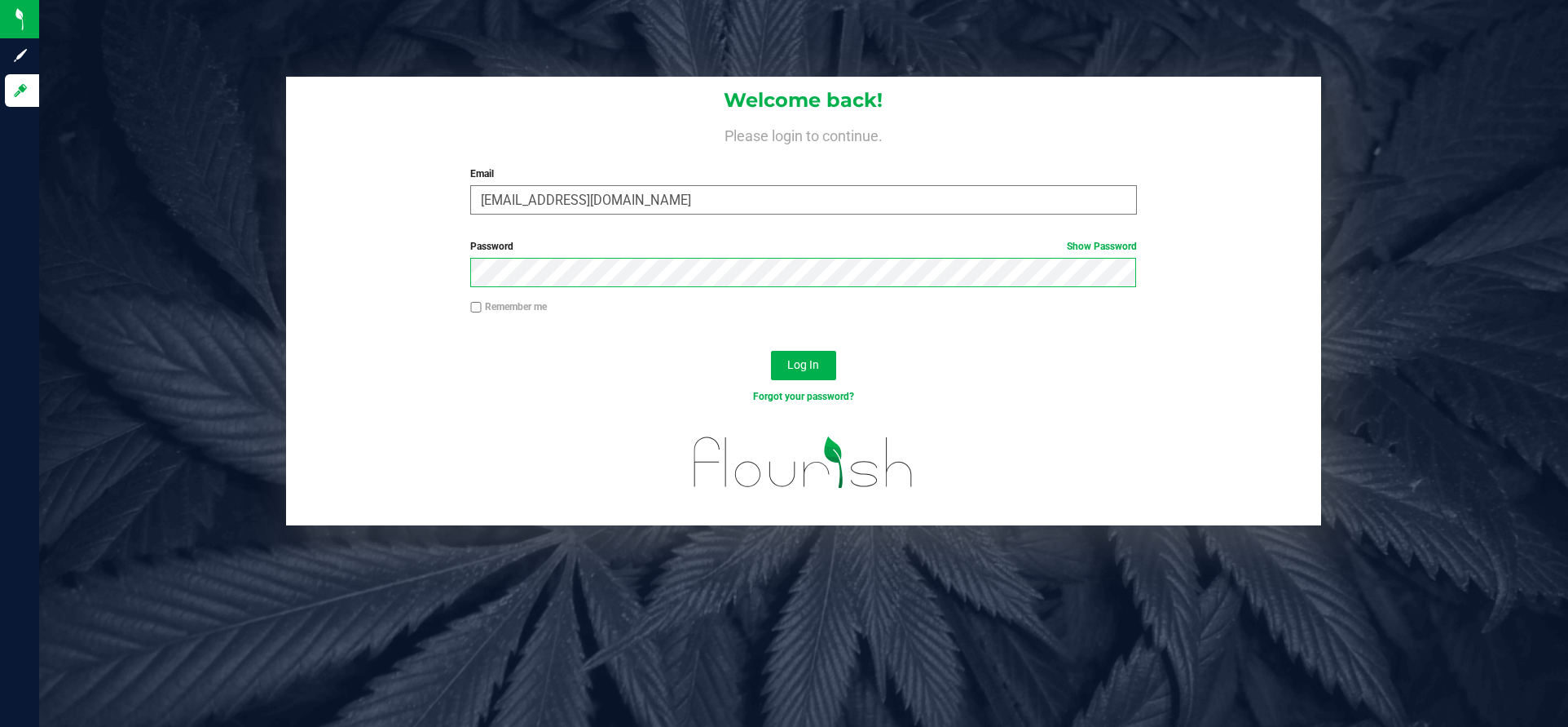
click at [771, 351] on button "Log In" at bounding box center [804, 365] width 65 height 29
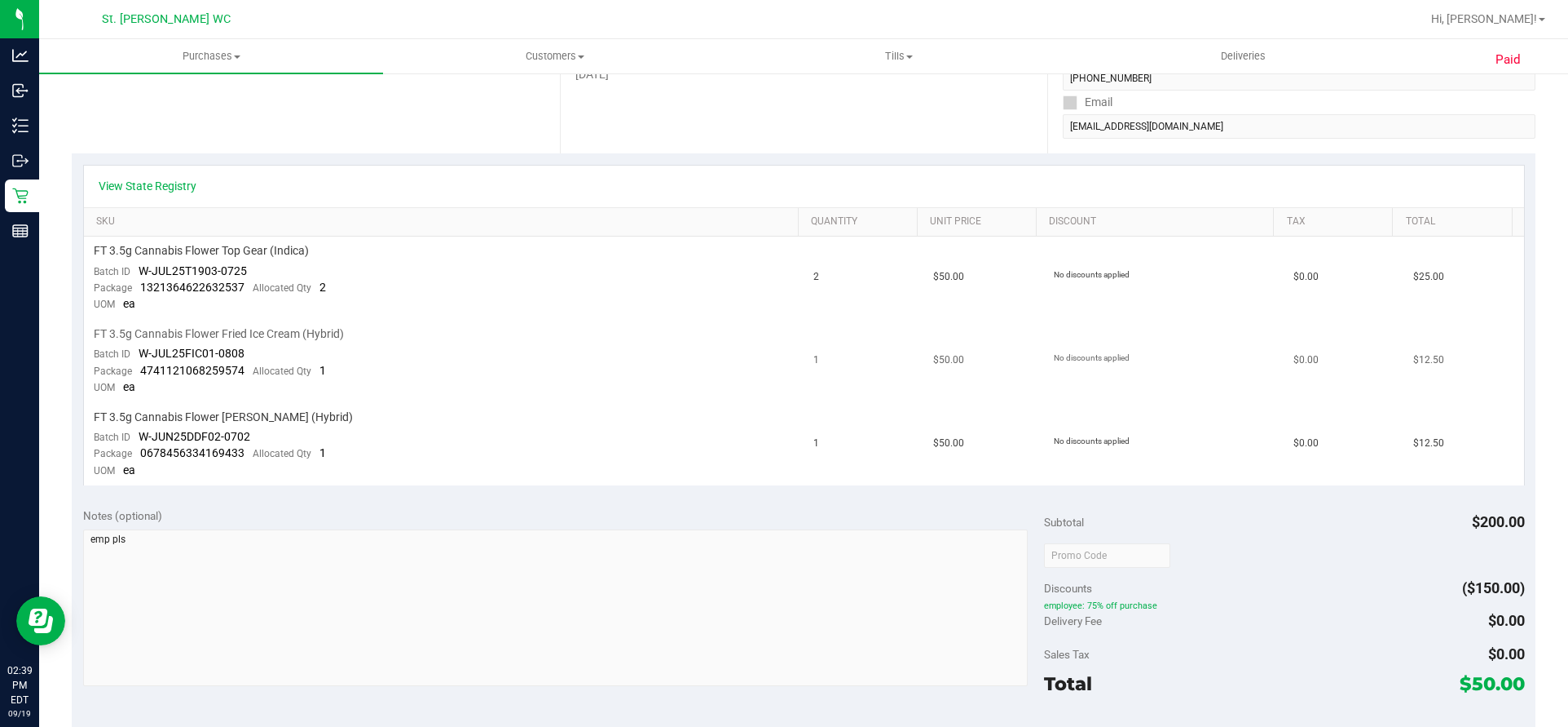
scroll to position [327, 0]
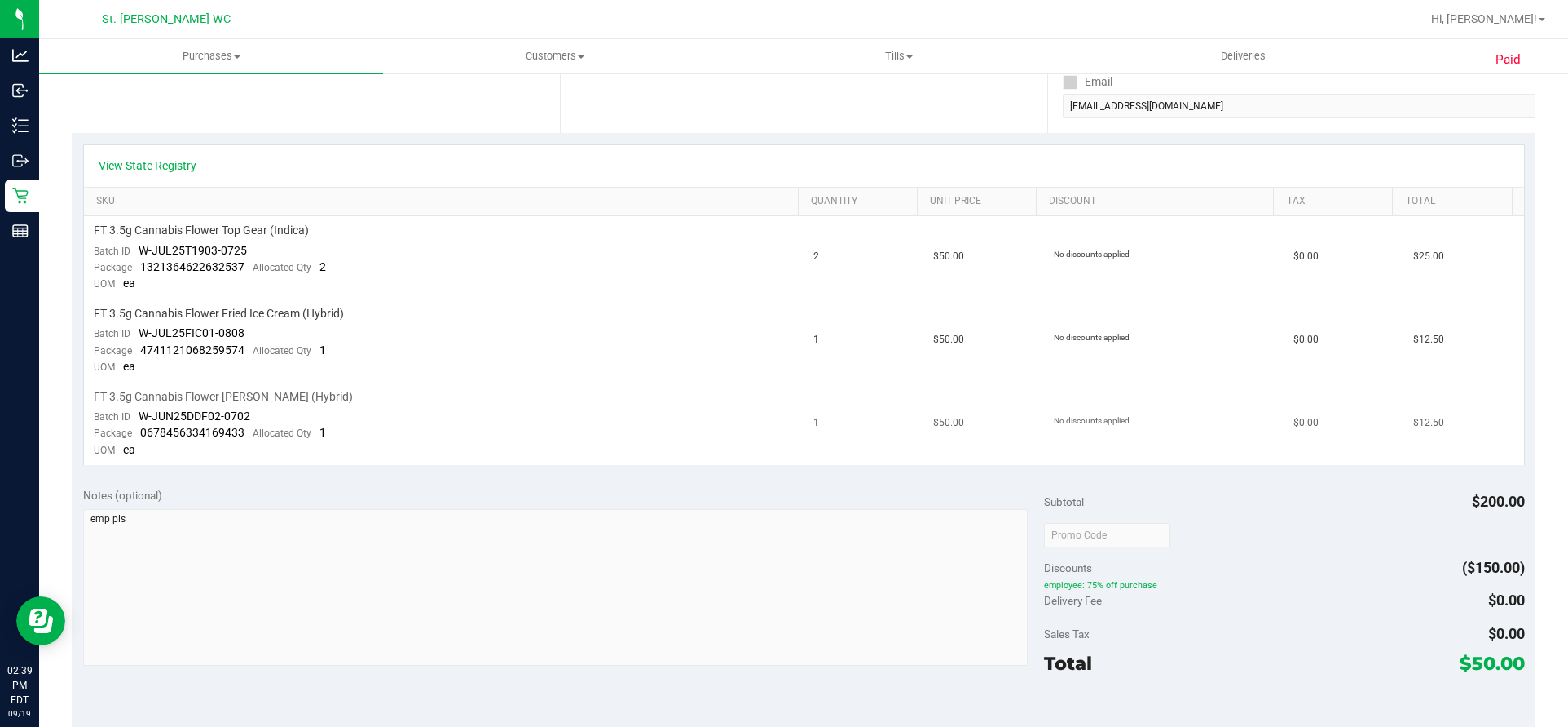
drag, startPoint x: 607, startPoint y: 421, endPoint x: 602, endPoint y: 406, distance: 15.8
click at [604, 412] on td "FT 3.5g Cannabis Flower Dulce De Fresa (Hybrid) Batch ID W-JUN25DDF02-0702 Pack…" at bounding box center [444, 424] width 721 height 82
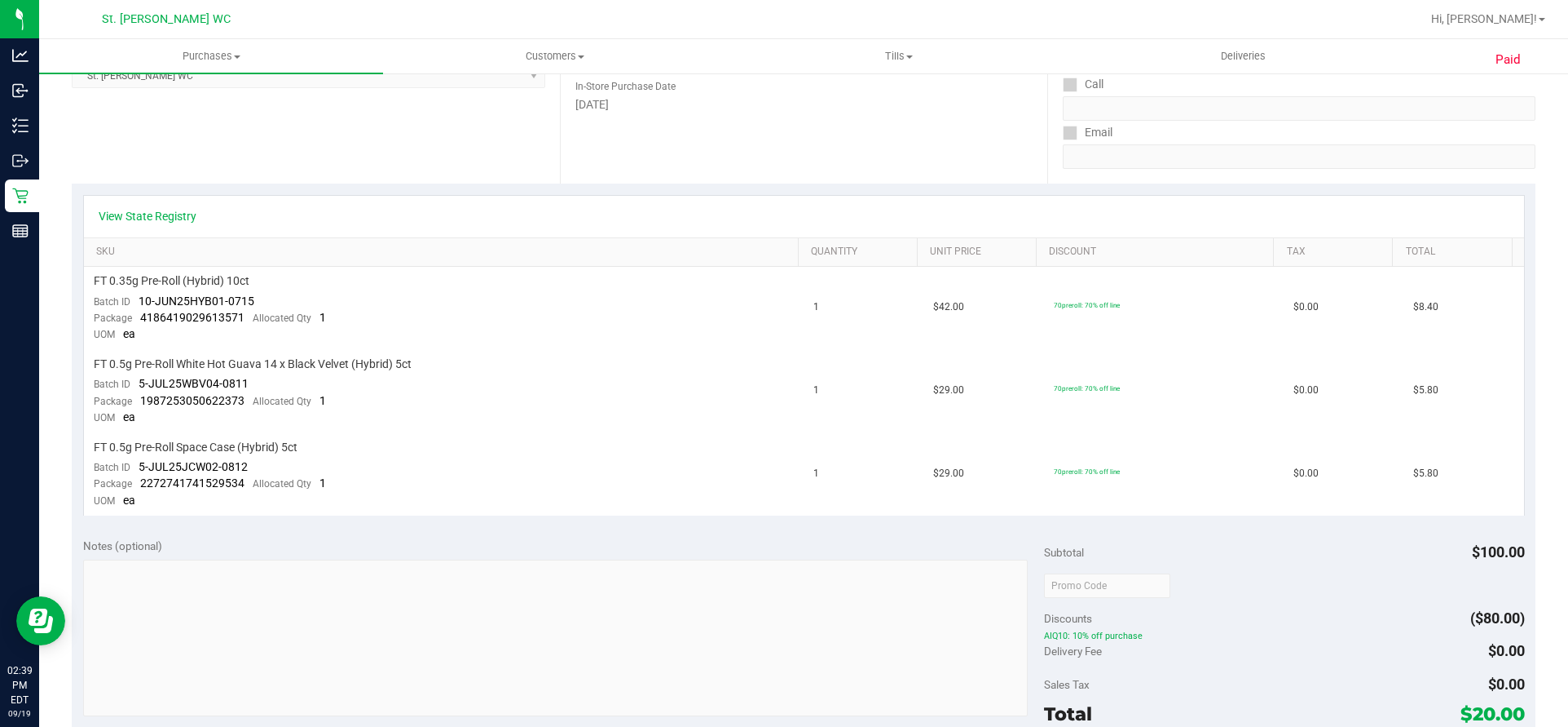
scroll to position [408, 0]
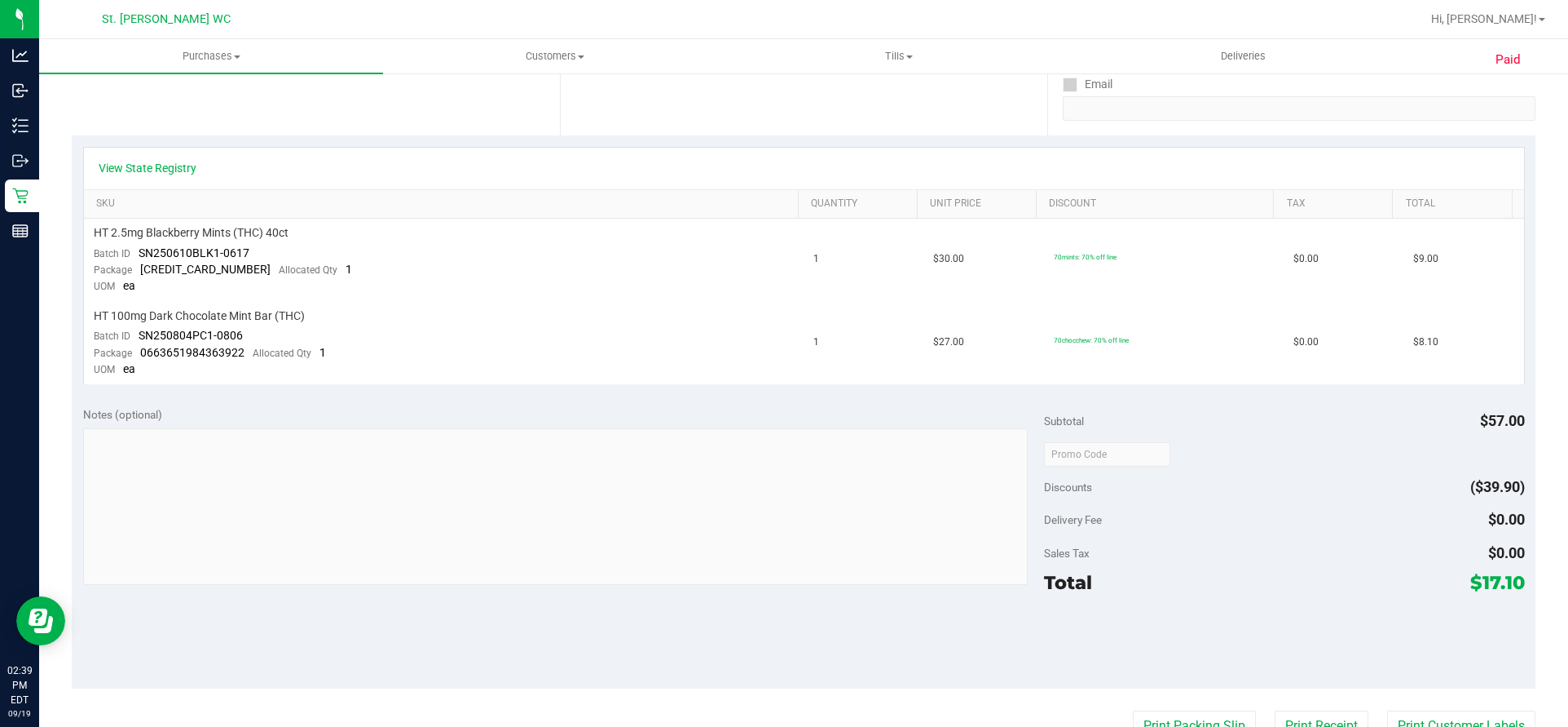
scroll to position [327, 0]
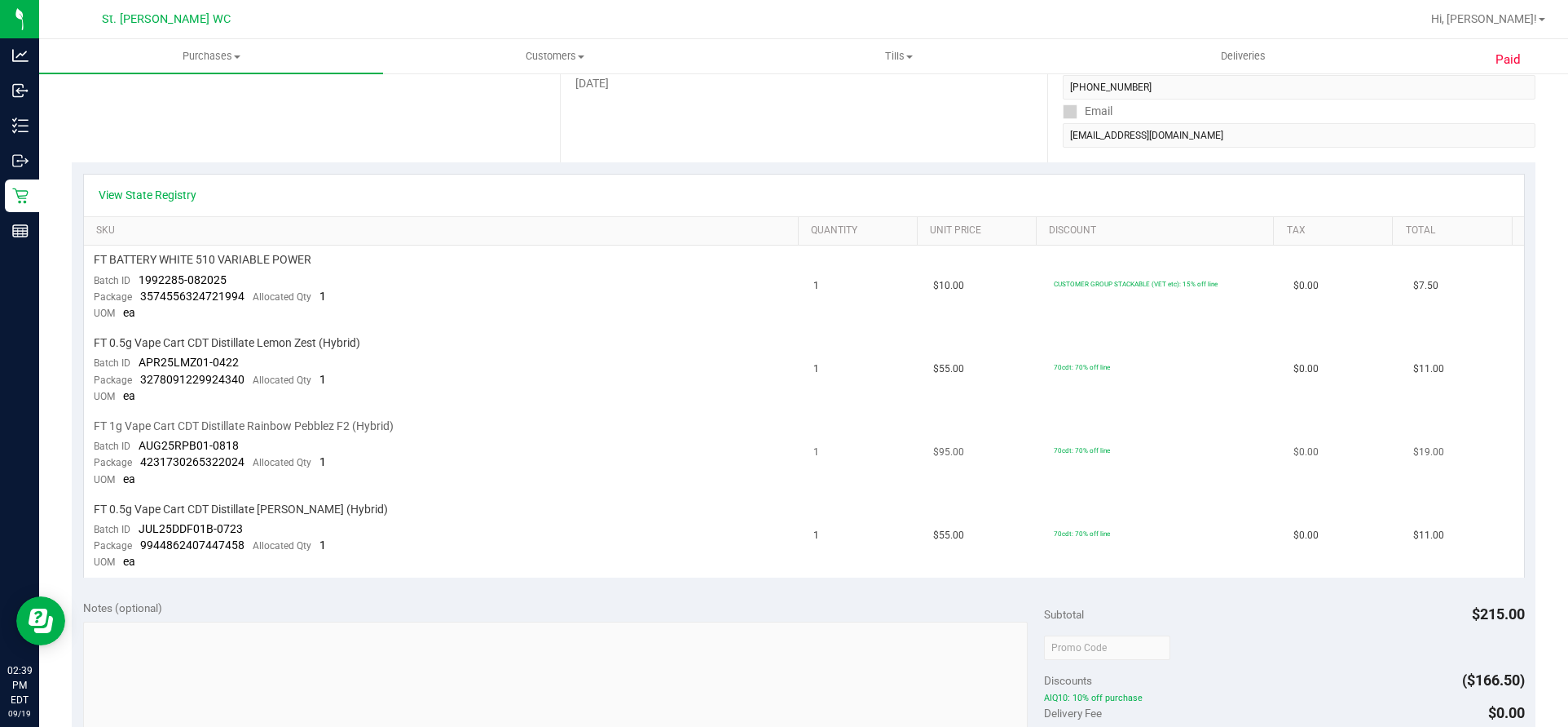
scroll to position [327, 0]
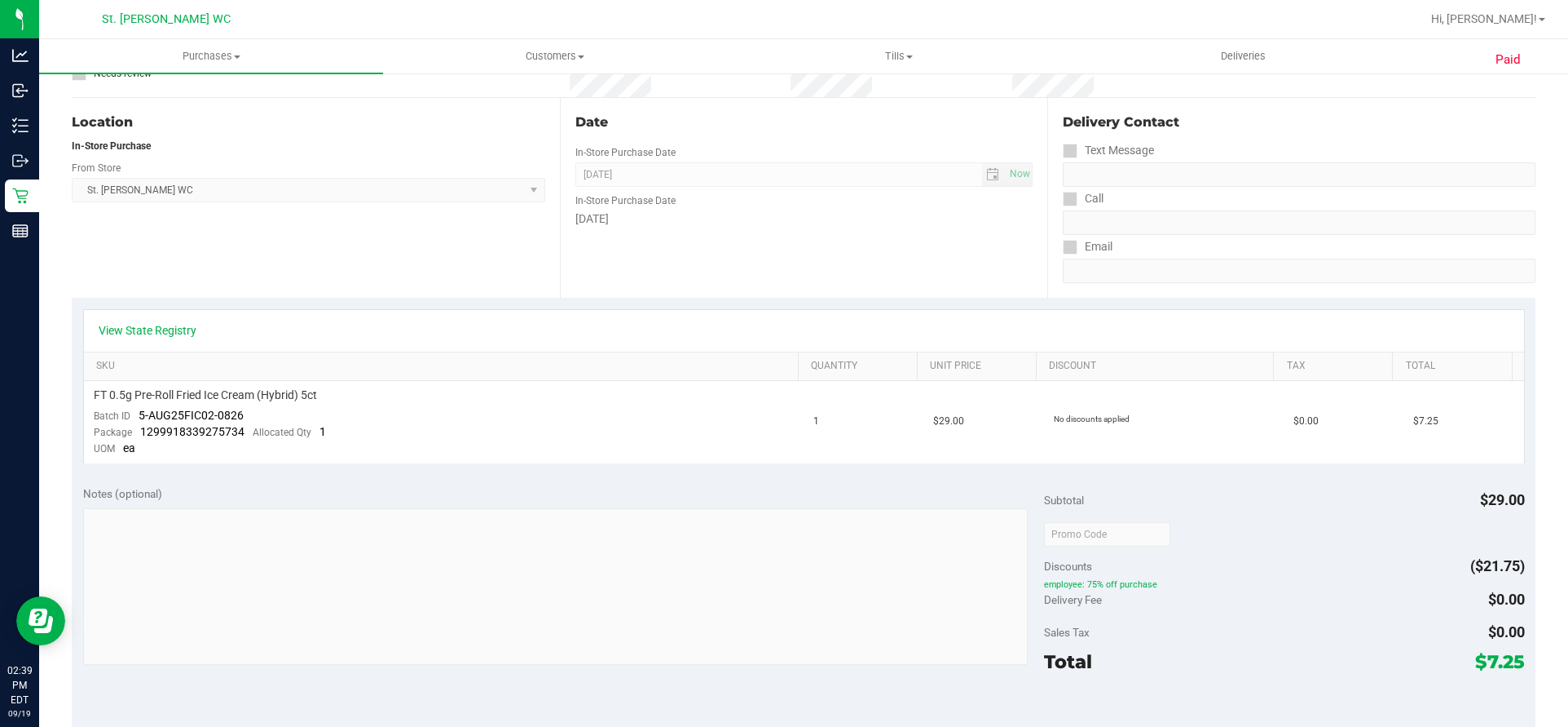
scroll to position [163, 0]
click at [735, 414] on td "FT 0.5g Pre-Roll Fried Ice Cream (Hybrid) 5ct Batch ID 5-AUG25FIC02-0826 Packag…" at bounding box center [444, 420] width 721 height 82
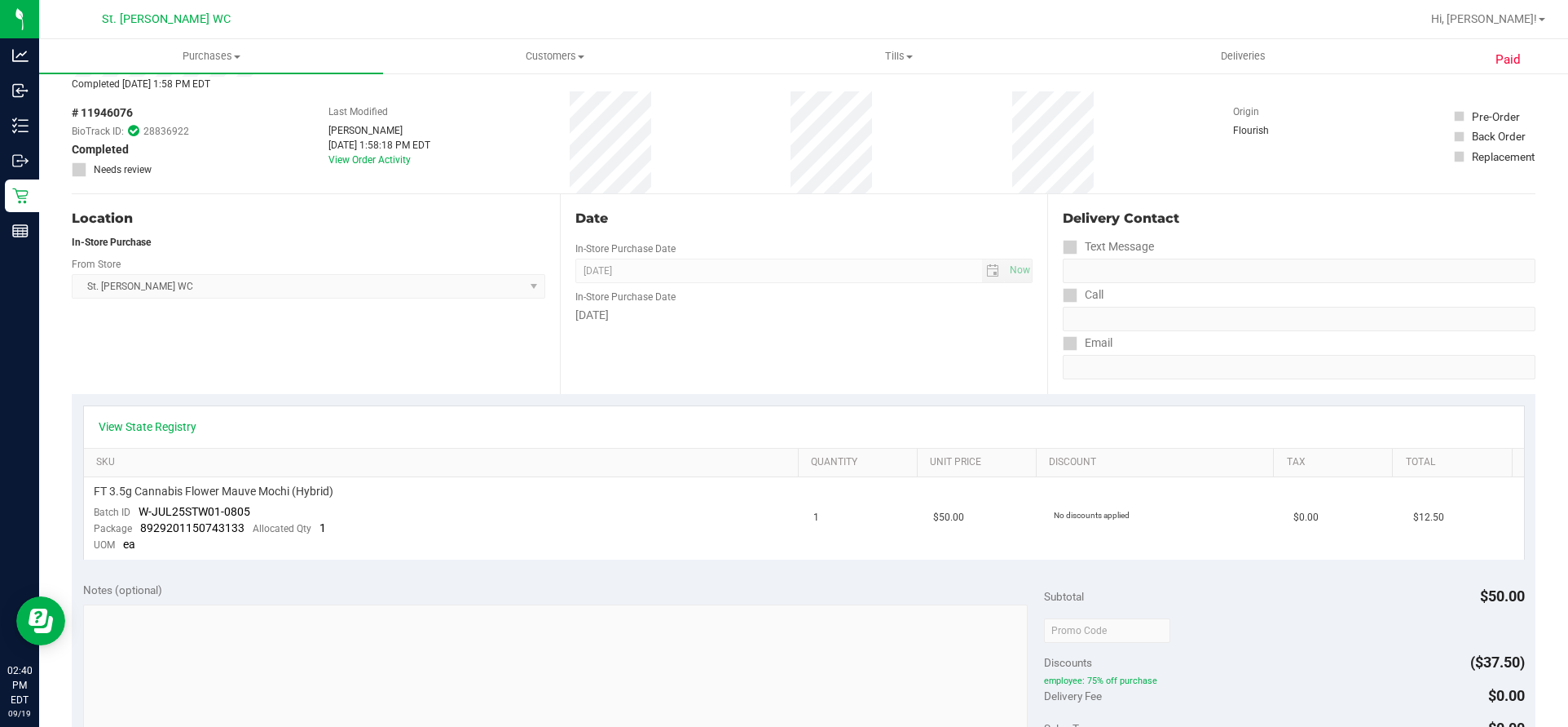
scroll to position [163, 0]
